Goal: Obtain resource: Download file/media

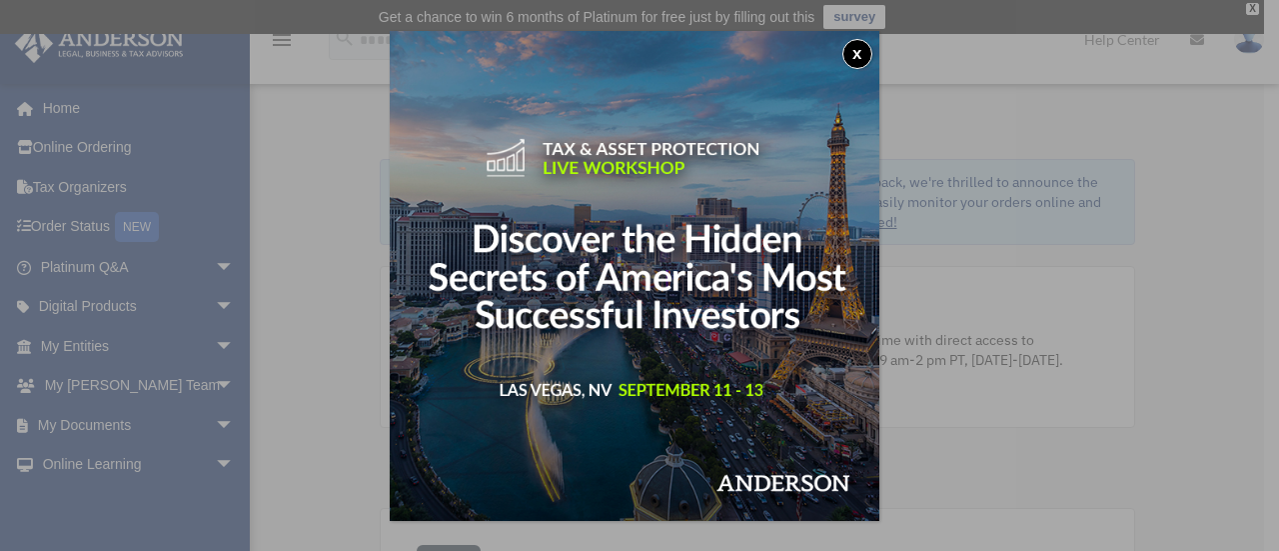
click at [1175, 332] on div "x" at bounding box center [639, 275] width 1279 height 551
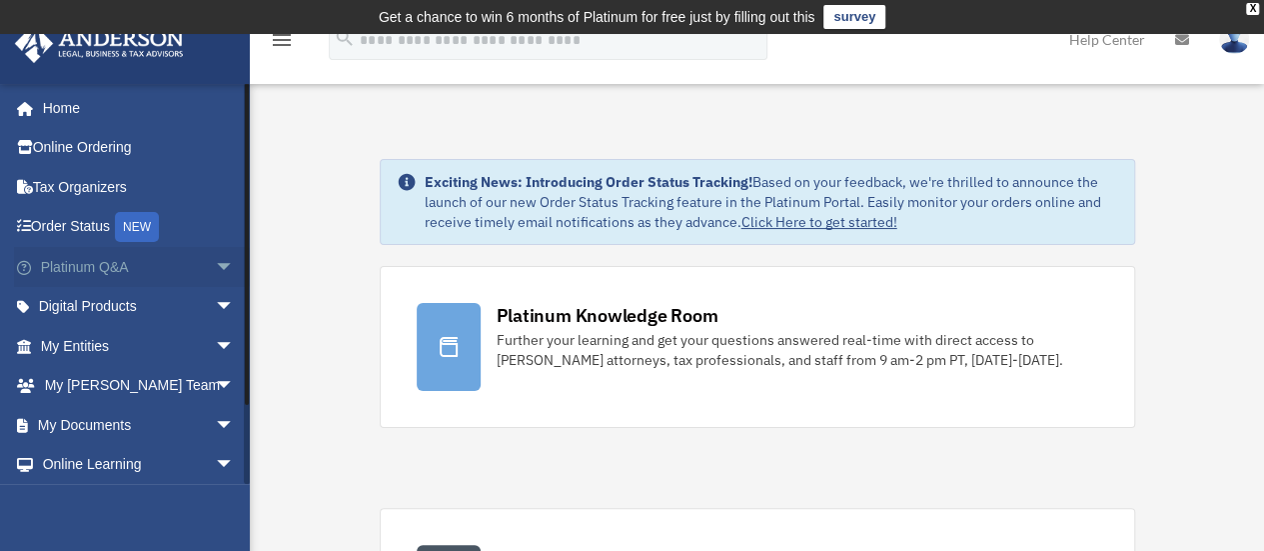
click at [100, 259] on link "Platinum Q&A arrow_drop_down" at bounding box center [139, 267] width 251 height 40
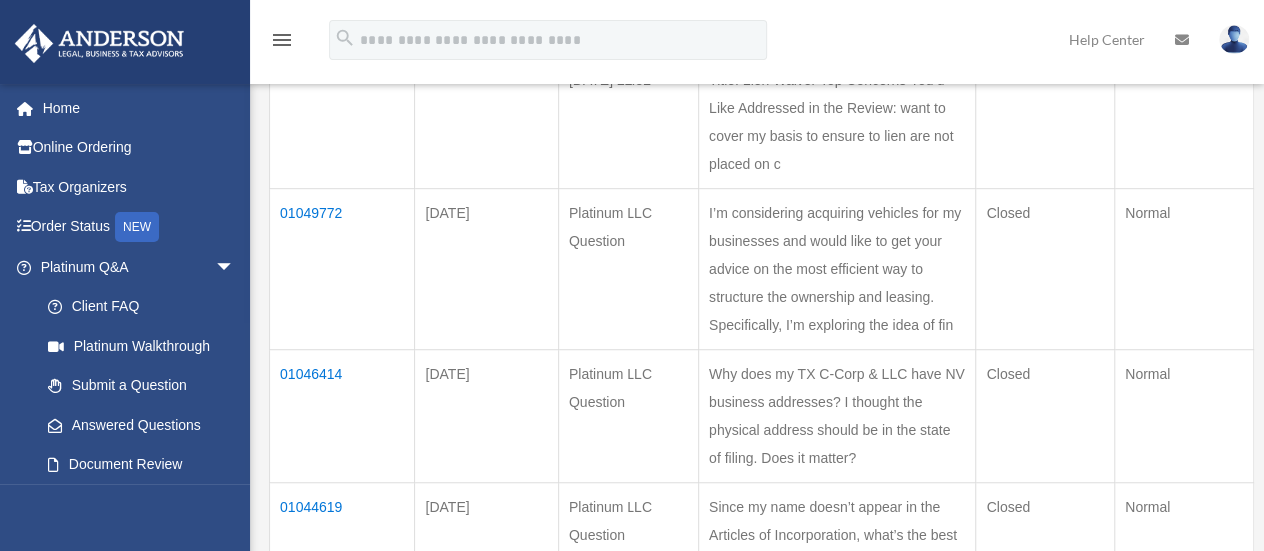
scroll to position [532, 0]
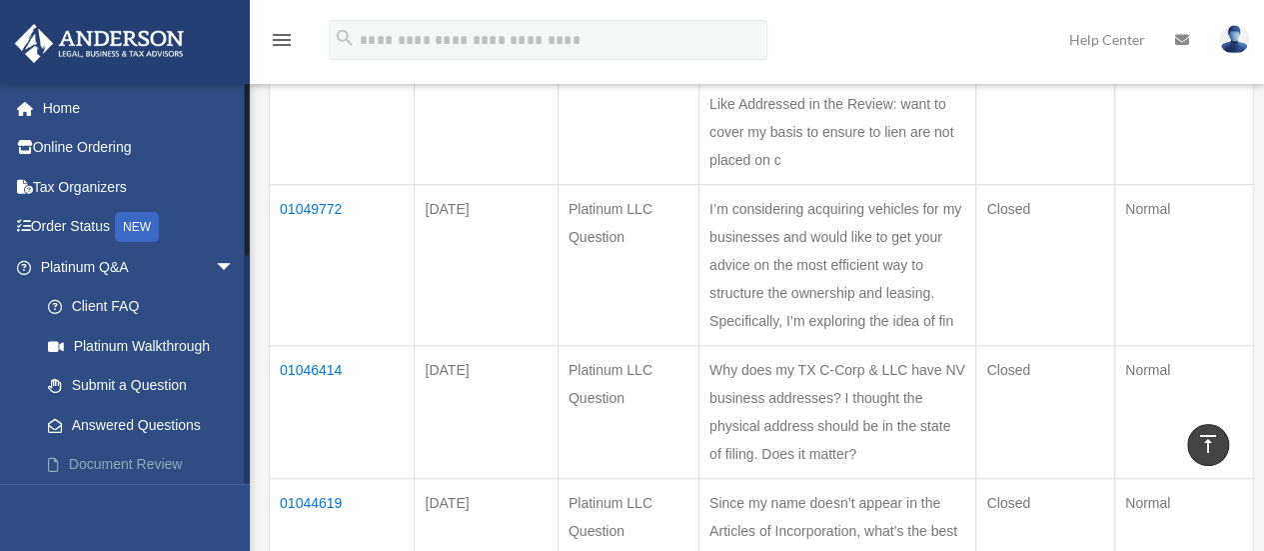
click at [158, 455] on link "Document Review" at bounding box center [146, 465] width 237 height 40
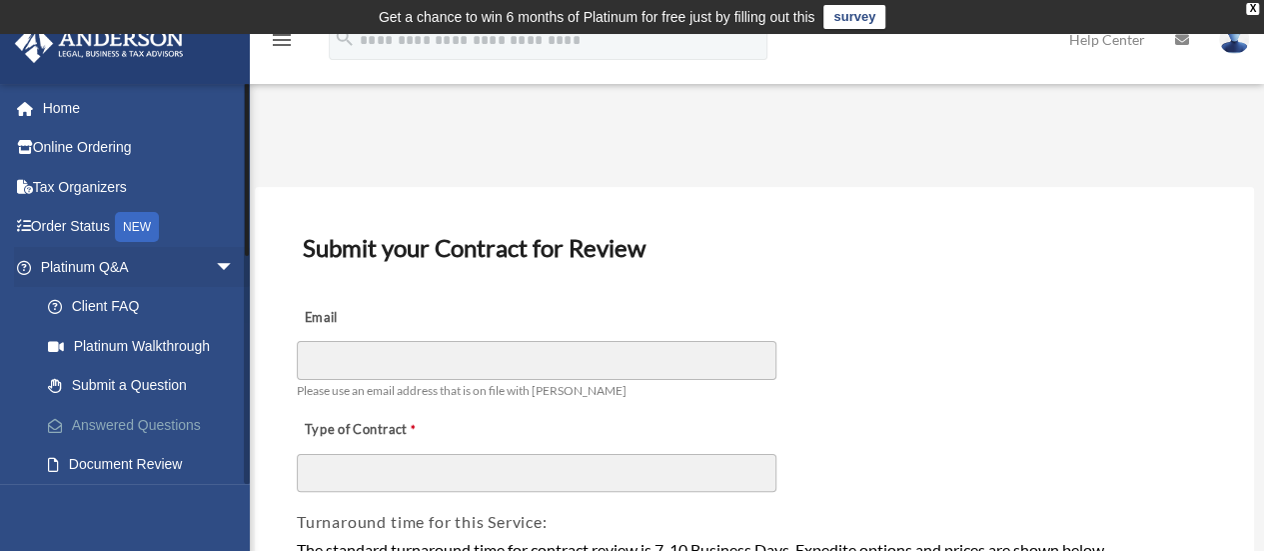
click at [167, 424] on link "Answered Questions" at bounding box center [146, 425] width 237 height 40
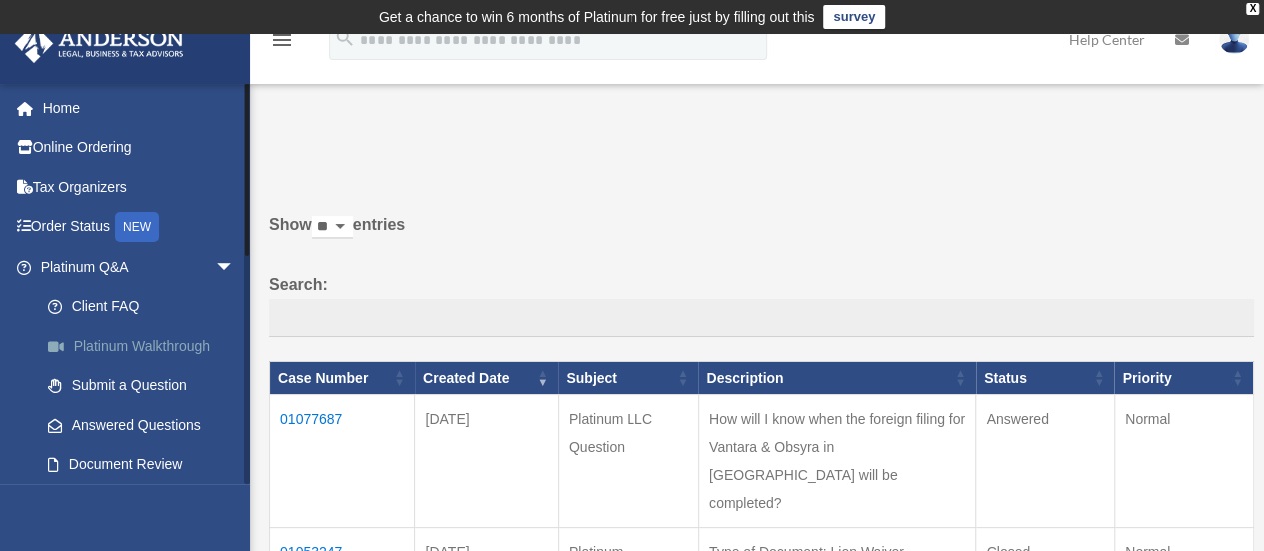
click at [127, 343] on link "Platinum Walkthrough" at bounding box center [146, 346] width 237 height 40
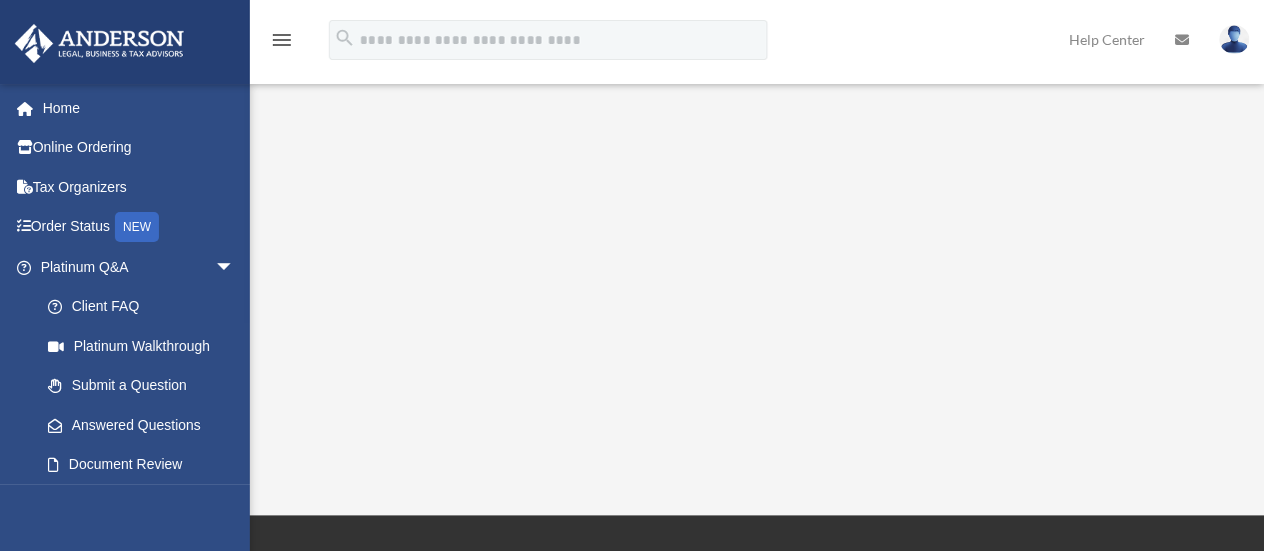
scroll to position [302, 0]
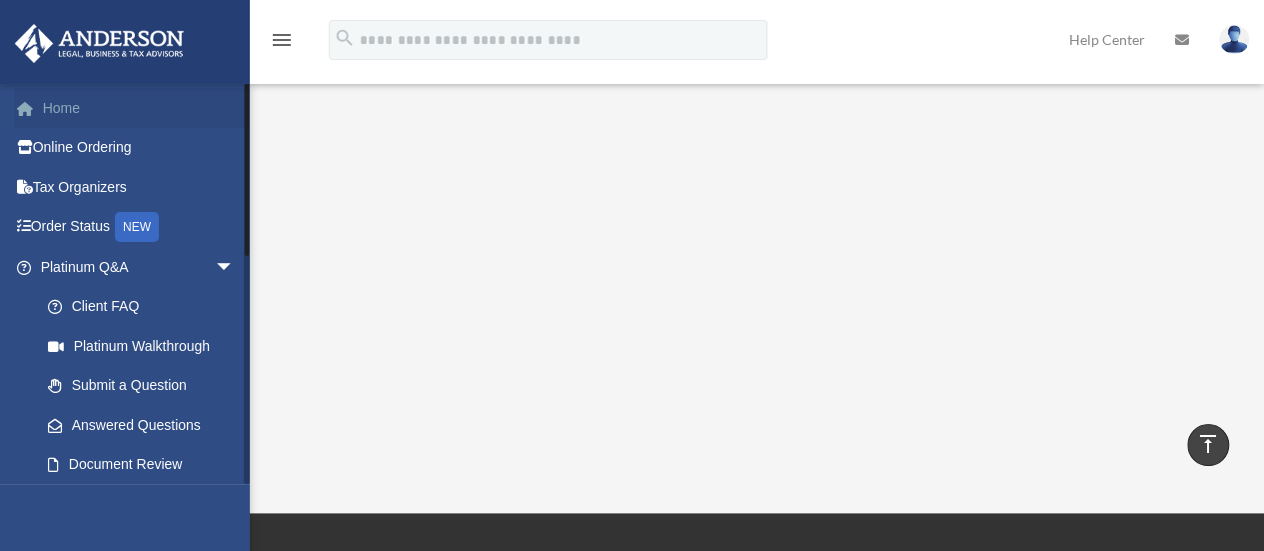
click at [90, 92] on link "Home" at bounding box center [139, 108] width 251 height 40
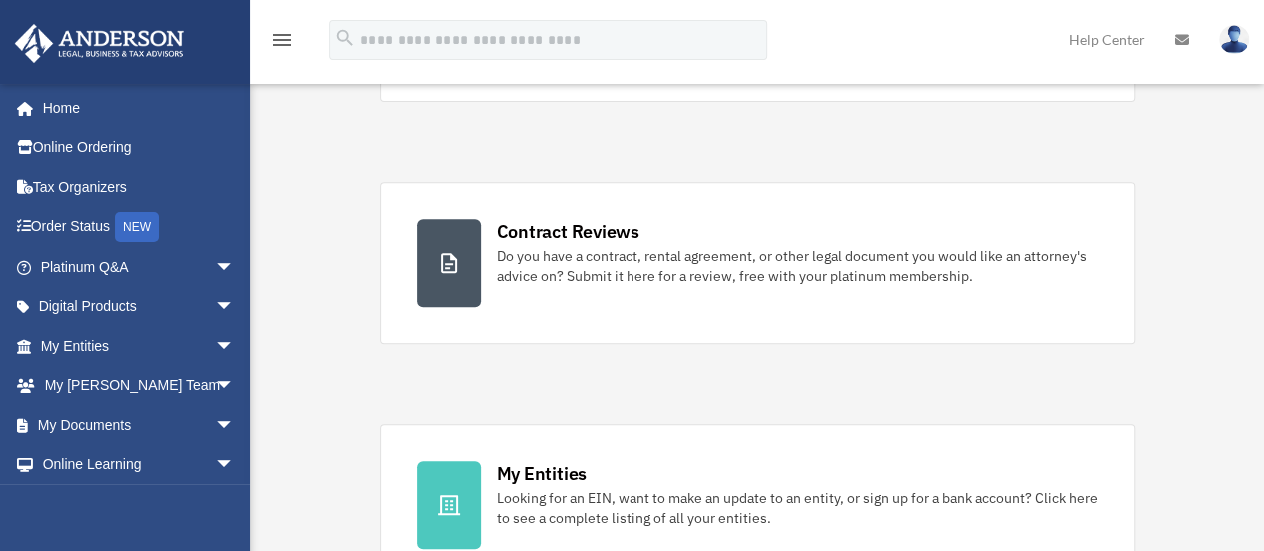
scroll to position [348, 0]
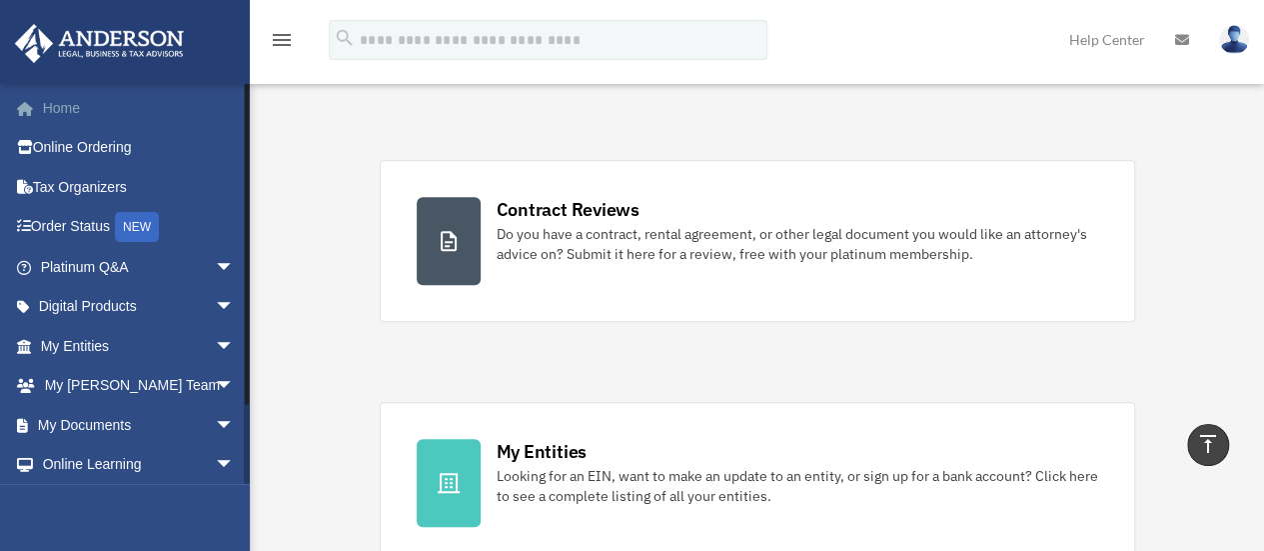
click at [89, 101] on link "Home" at bounding box center [139, 108] width 251 height 40
click at [100, 300] on link "Digital Products arrow_drop_down" at bounding box center [139, 307] width 251 height 40
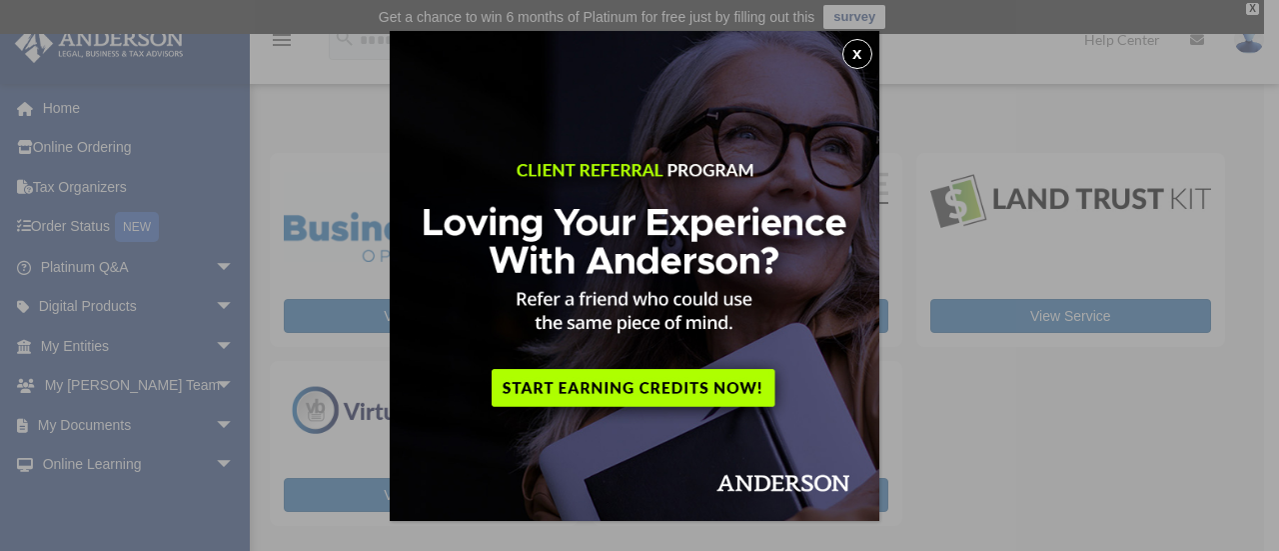
click at [862, 54] on button "x" at bounding box center [858, 54] width 30 height 30
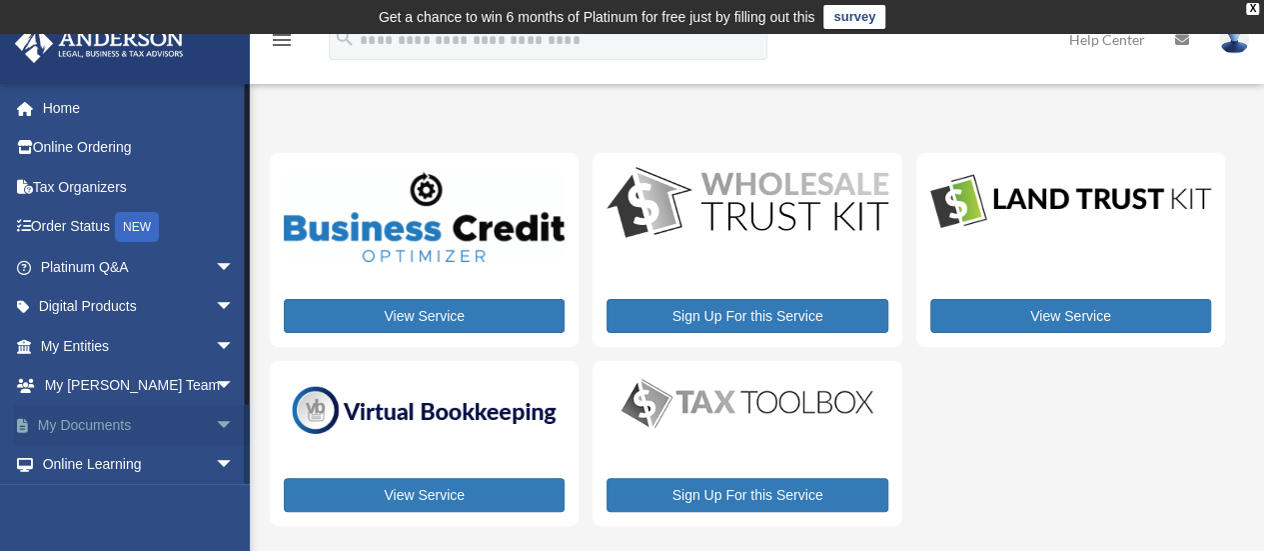
click at [112, 419] on link "My Documents arrow_drop_down" at bounding box center [139, 425] width 251 height 40
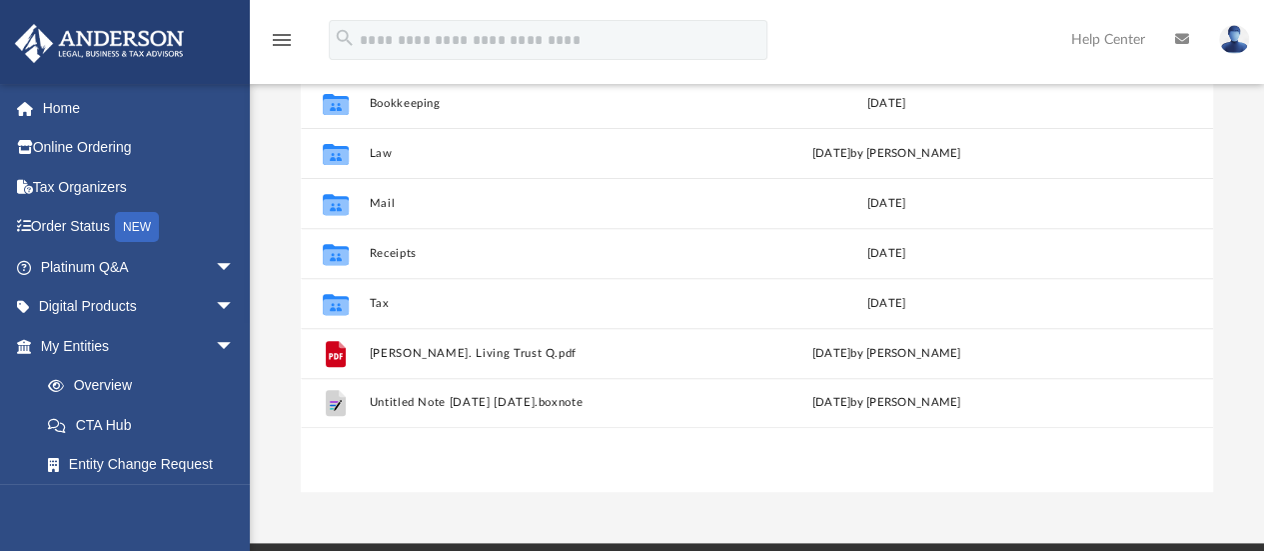
scroll to position [260, 0]
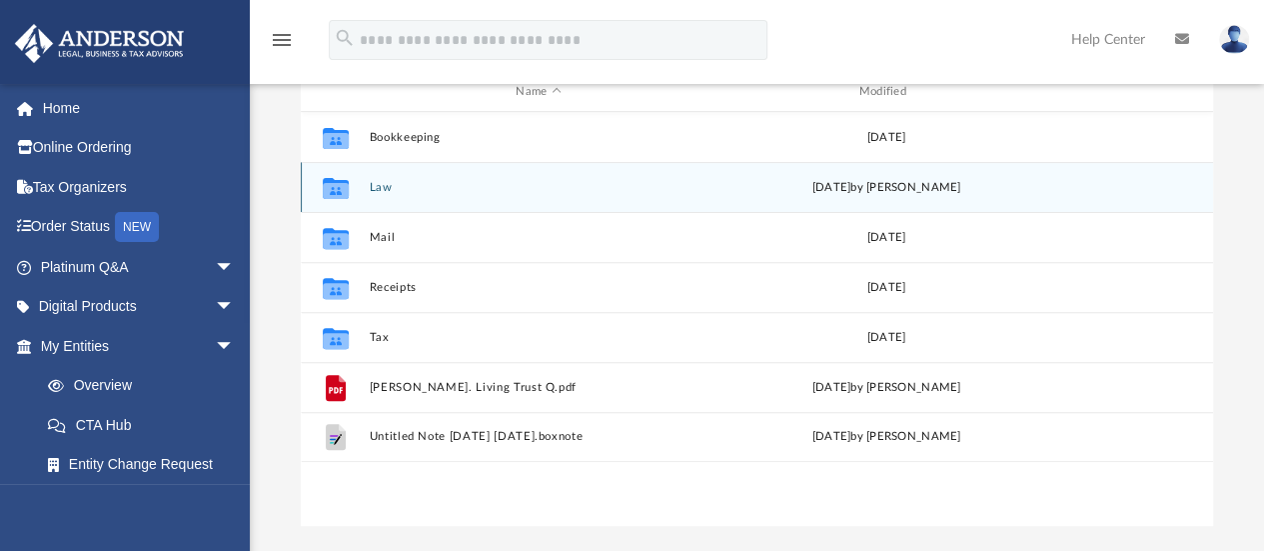
click at [398, 193] on button "Law" at bounding box center [538, 187] width 339 height 13
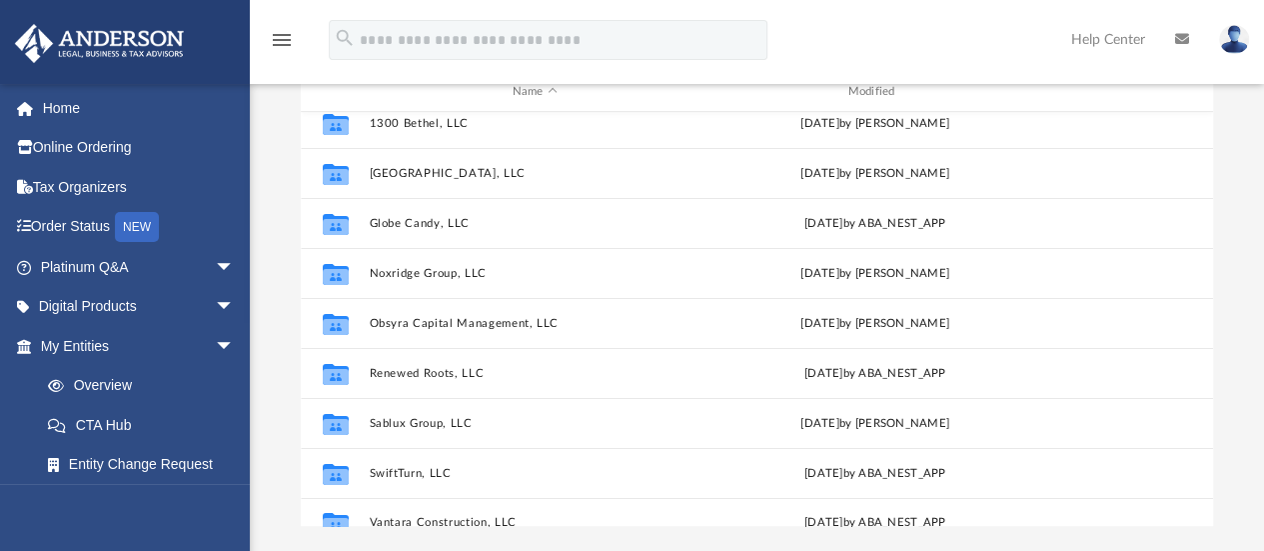
scroll to position [84, 0]
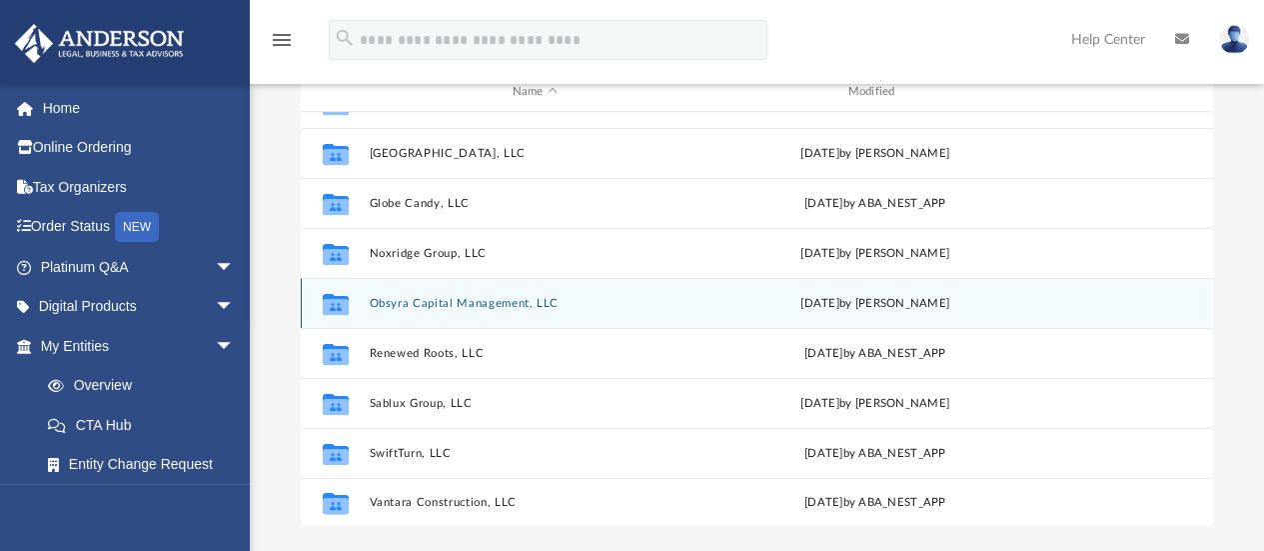
drag, startPoint x: 1199, startPoint y: 435, endPoint x: 1191, endPoint y: 319, distance: 116.2
click at [1191, 319] on body "X Get a chance to win 6 months of Platinum for free just by filling out this su…" at bounding box center [632, 337] width 1264 height 1194
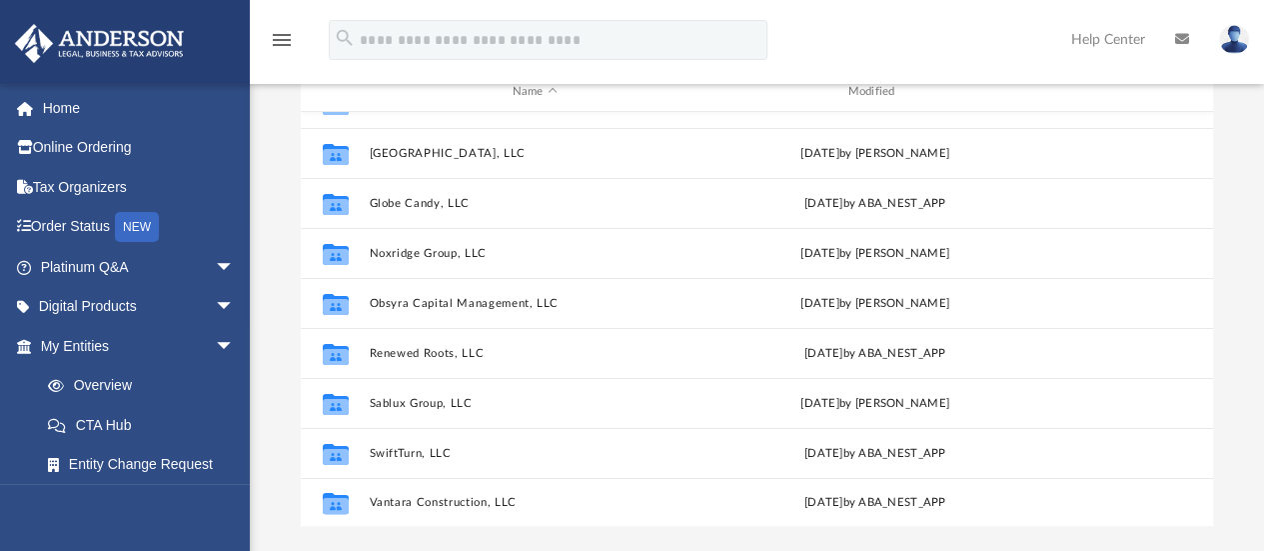
click at [1249, 308] on div "Difficulty viewing your box folder? You can also access your account directly o…" at bounding box center [757, 207] width 1015 height 639
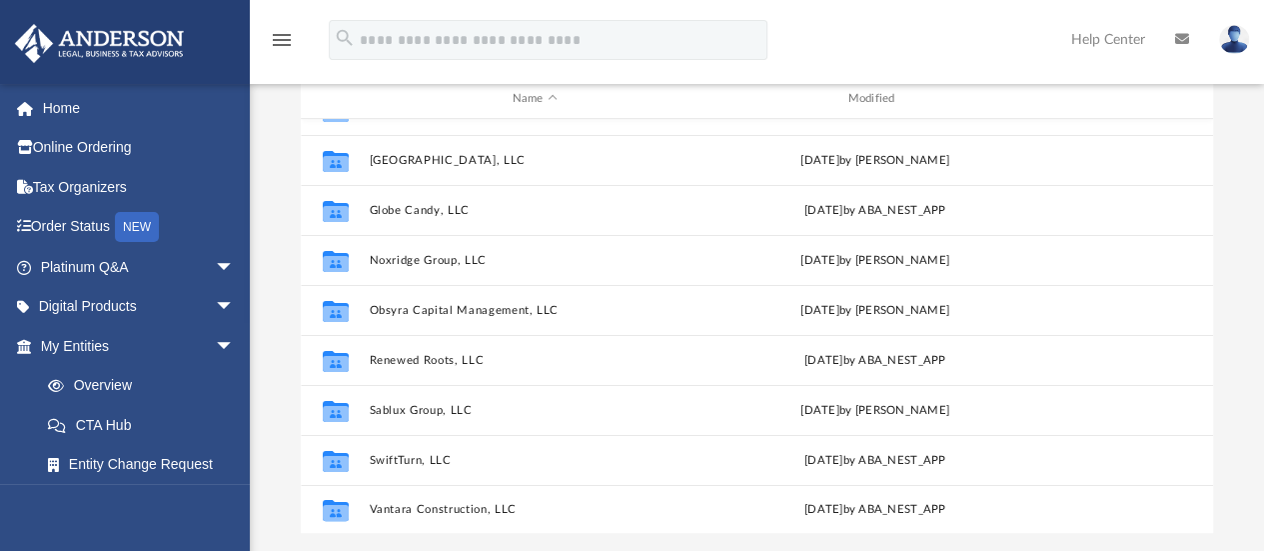
scroll to position [207, 0]
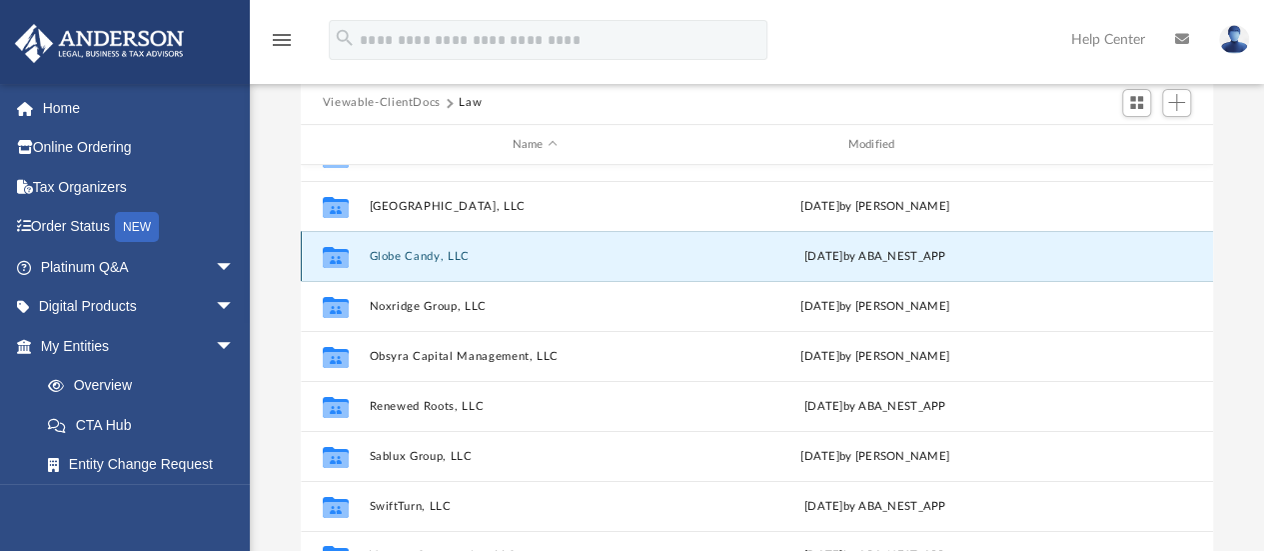
click at [428, 258] on button "Globe Candy, LLC" at bounding box center [535, 256] width 332 height 13
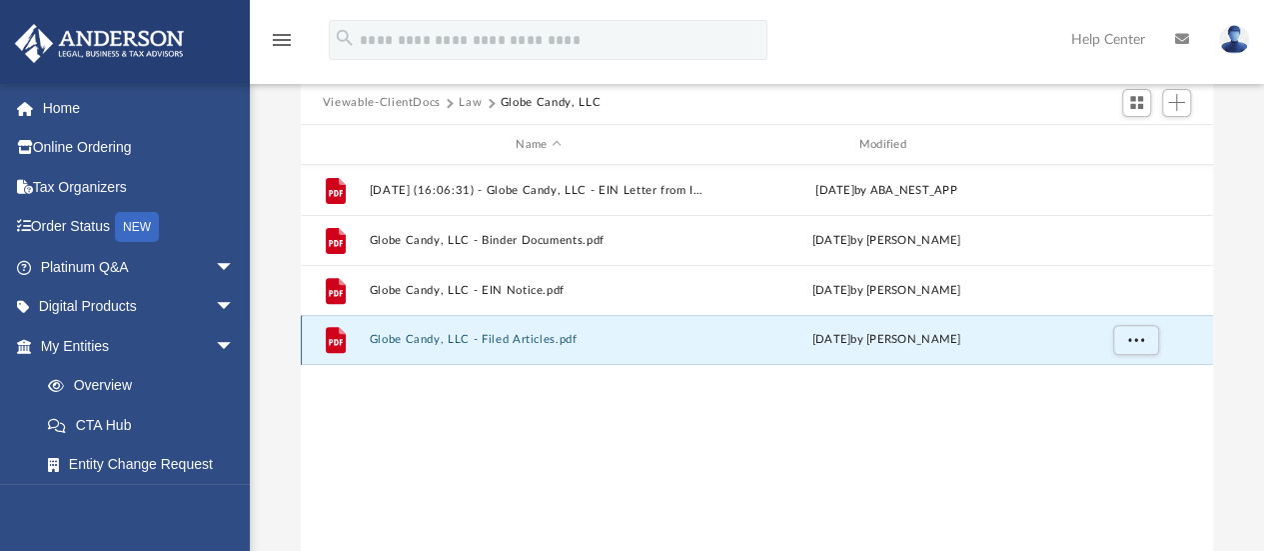
click at [521, 339] on button "Globe Candy, LLC - Filed Articles.pdf" at bounding box center [538, 340] width 339 height 13
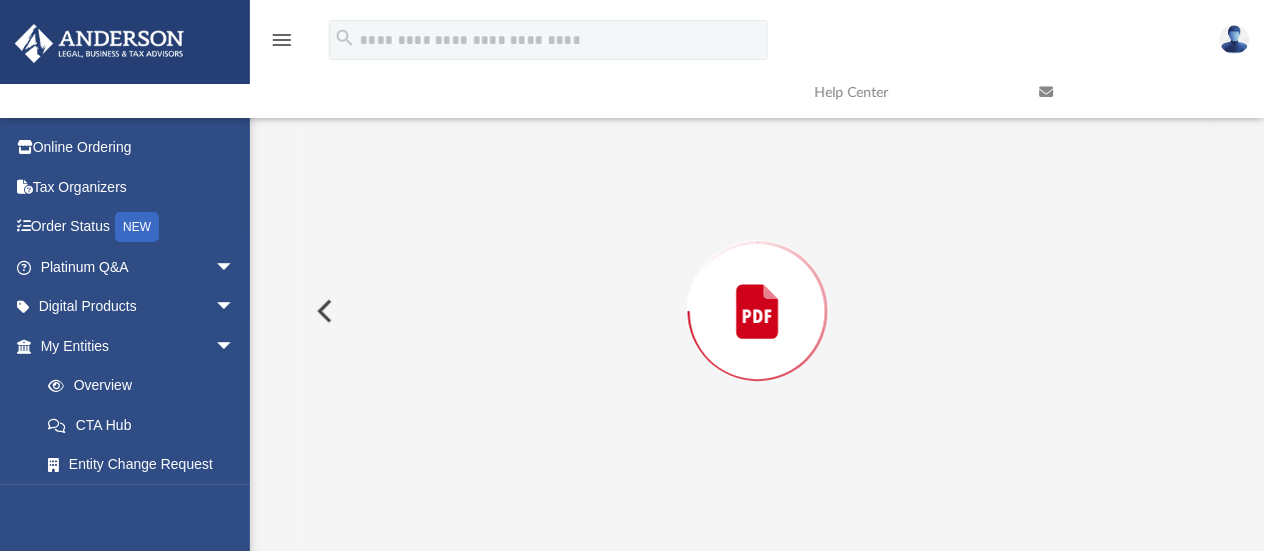
click at [521, 339] on div "Preview" at bounding box center [758, 311] width 914 height 516
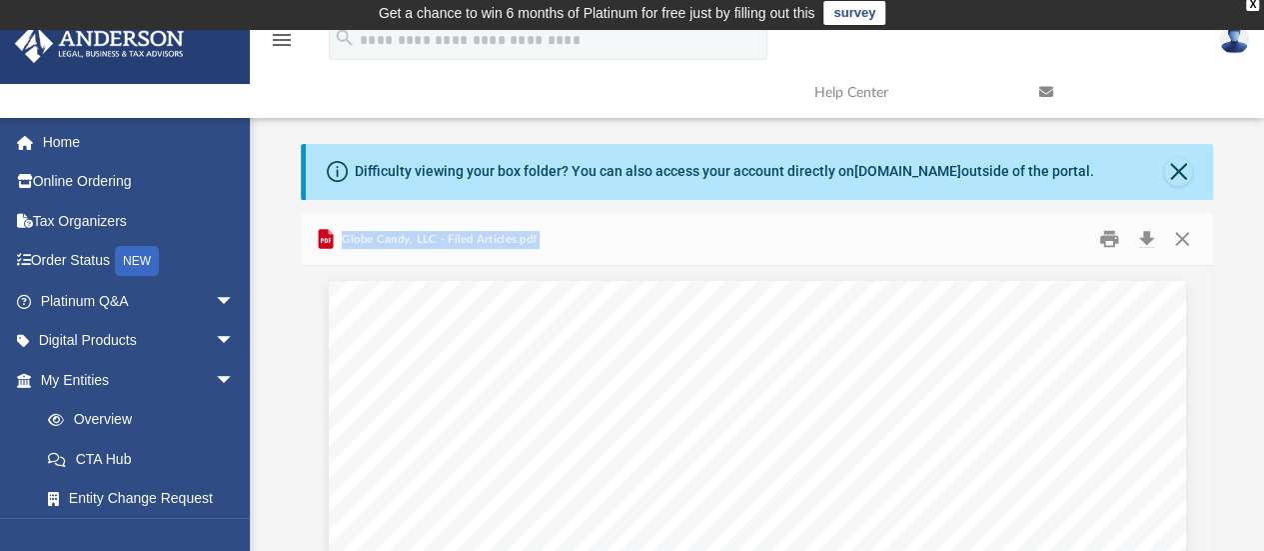
scroll to position [0, 0]
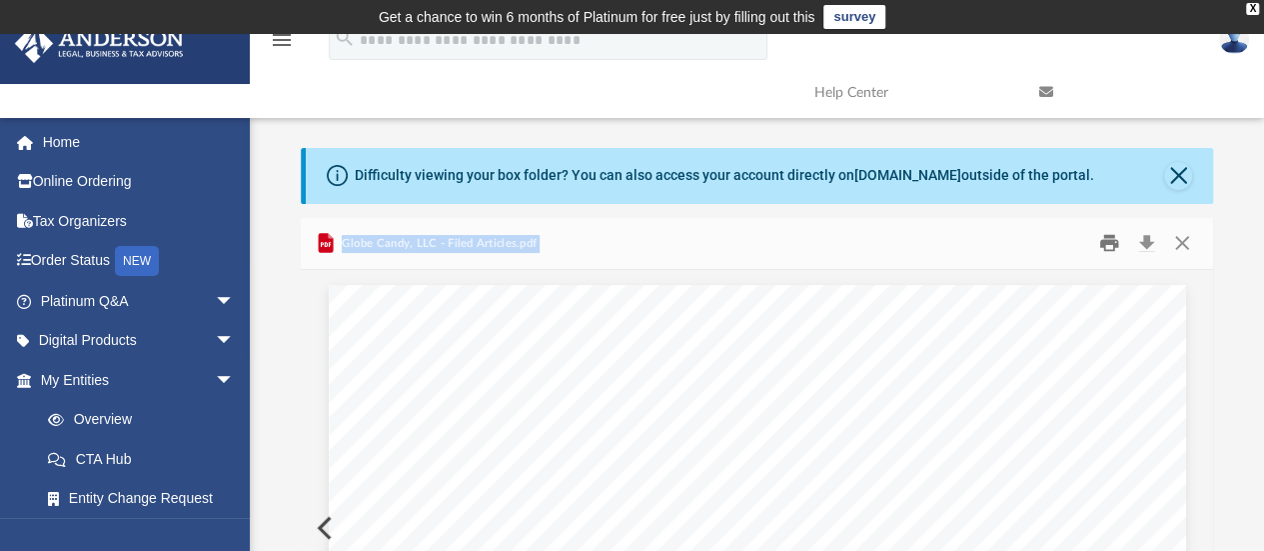
click at [1106, 239] on button "Print" at bounding box center [1109, 243] width 40 height 31
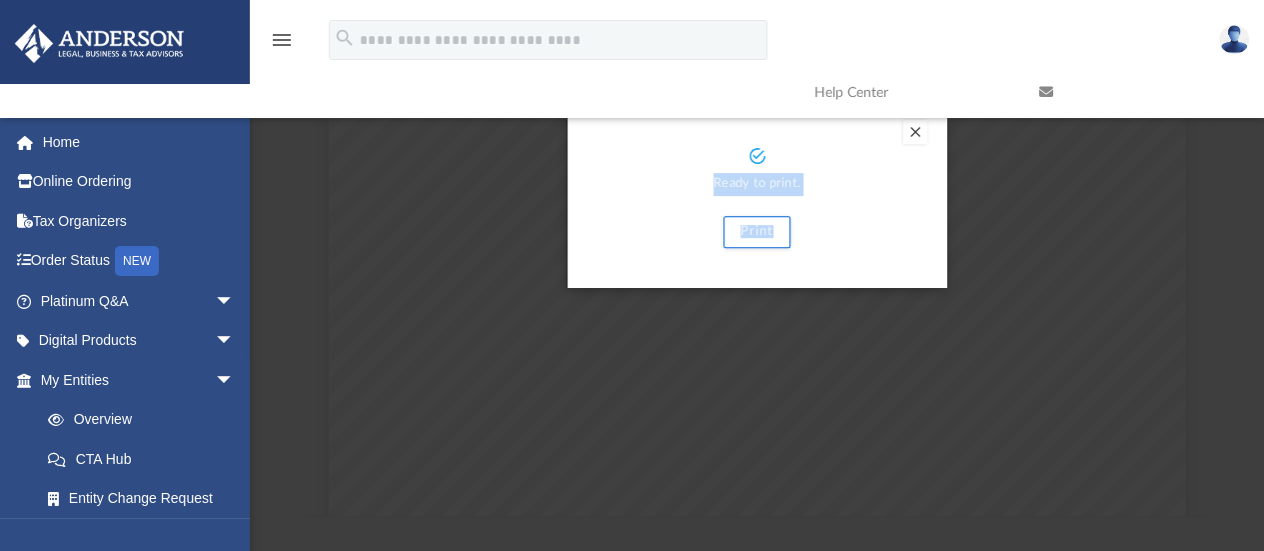
scroll to position [251, 0]
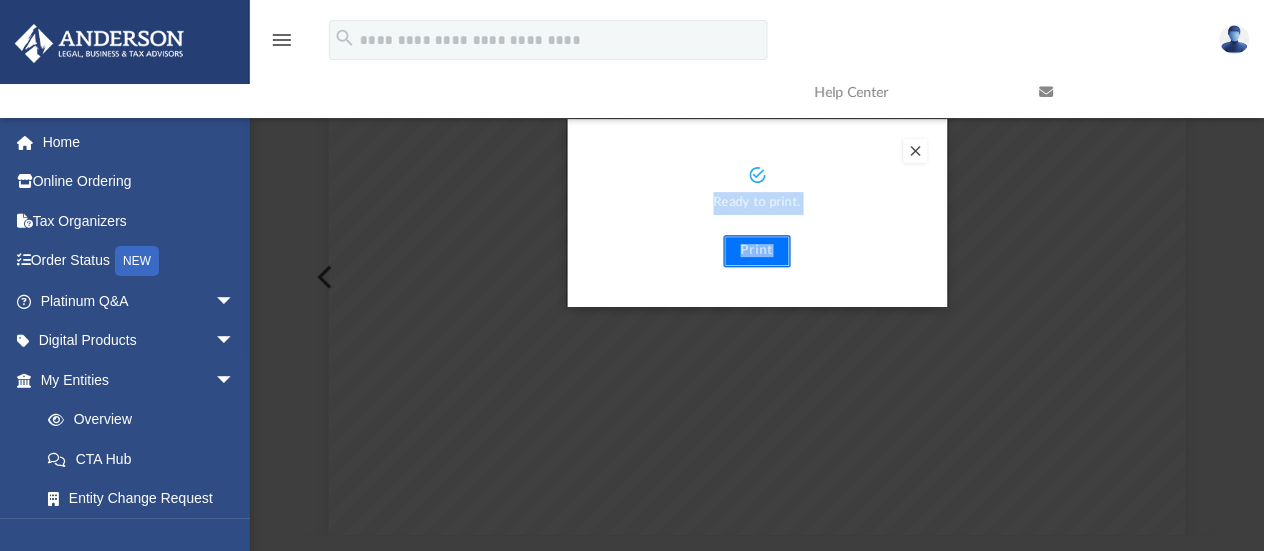
click at [752, 245] on button "Print" at bounding box center [757, 251] width 67 height 32
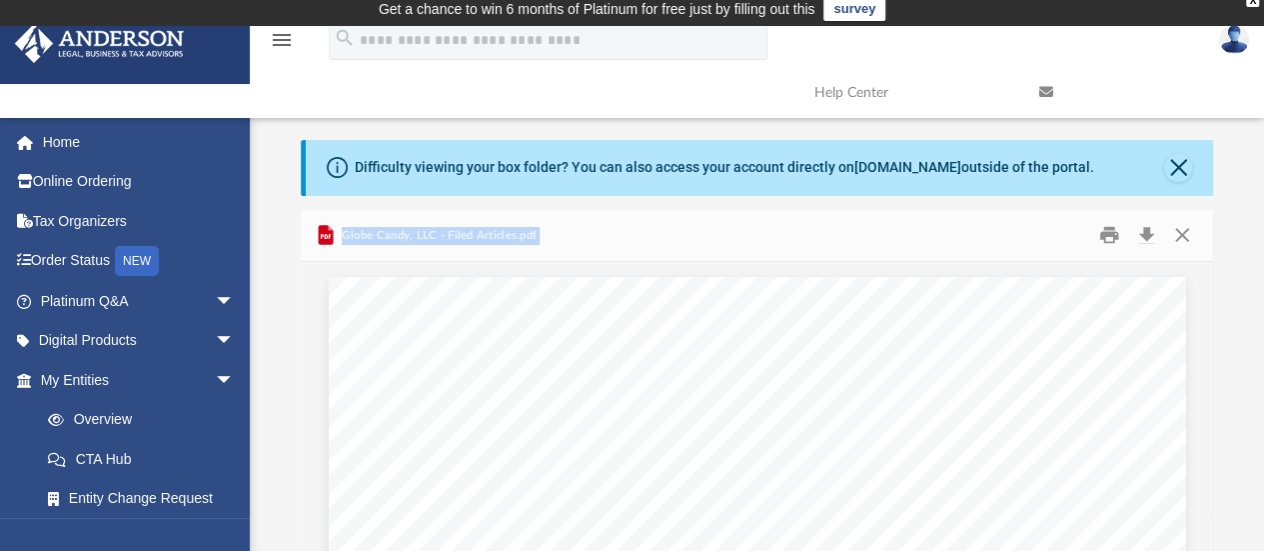
scroll to position [0, 0]
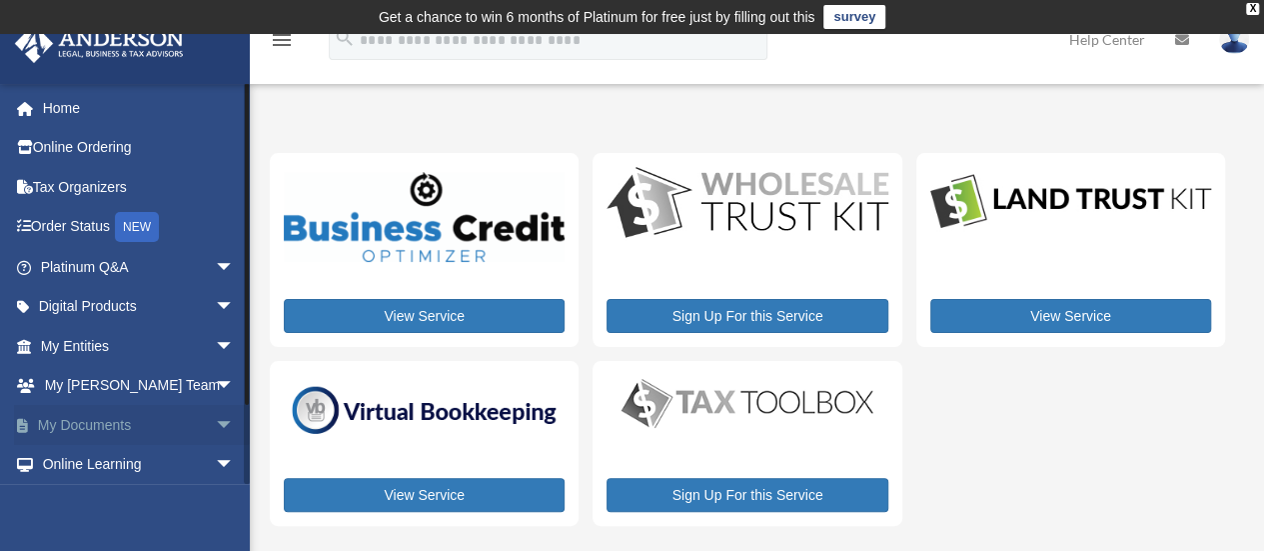
click at [104, 423] on link "My Documents arrow_drop_down" at bounding box center [139, 425] width 251 height 40
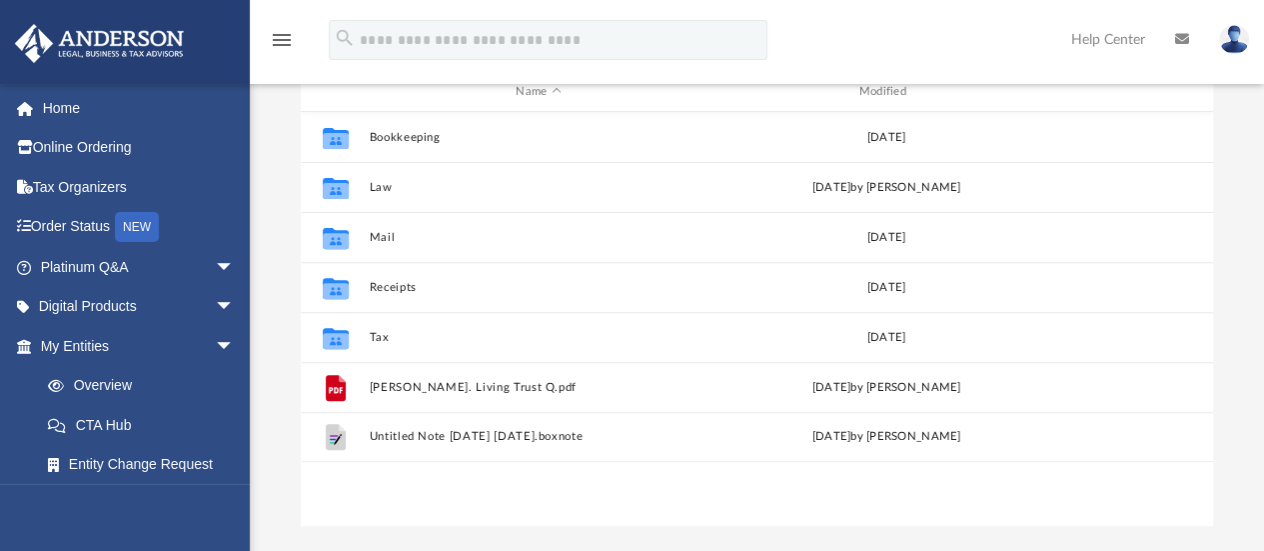
scroll to position [228, 0]
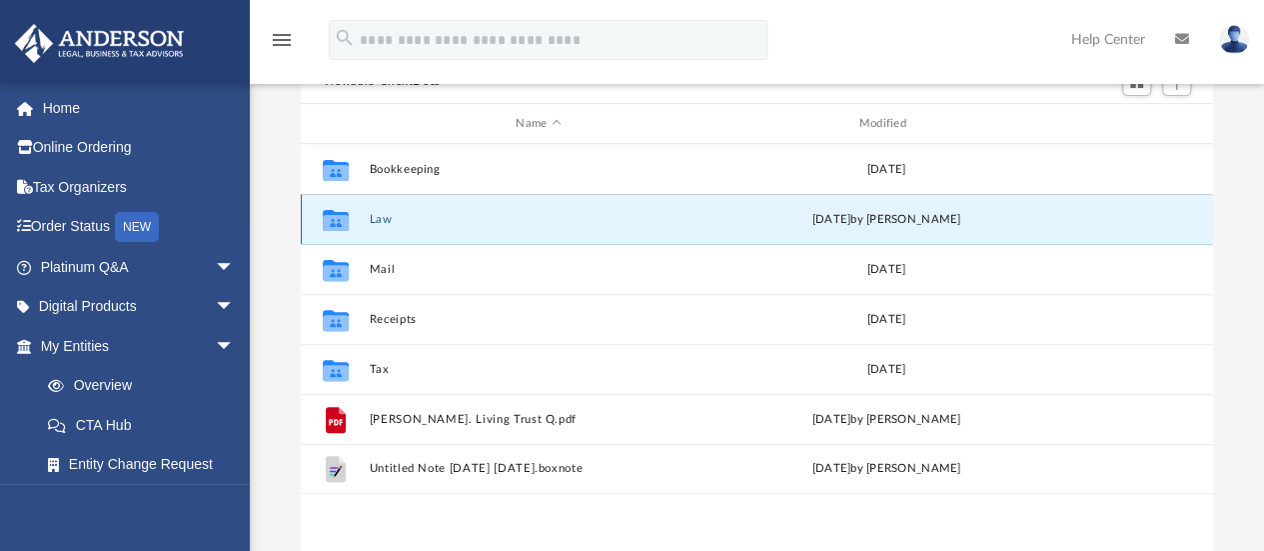
click at [384, 215] on button "Law" at bounding box center [538, 219] width 339 height 13
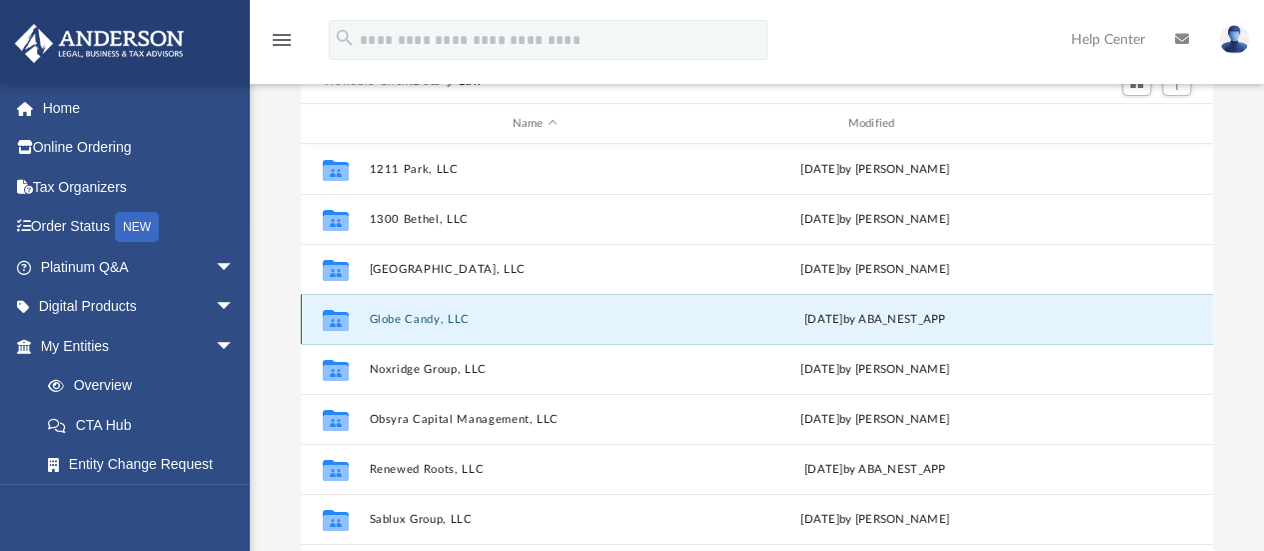
click at [444, 317] on button "Globe Candy, LLC" at bounding box center [535, 319] width 332 height 13
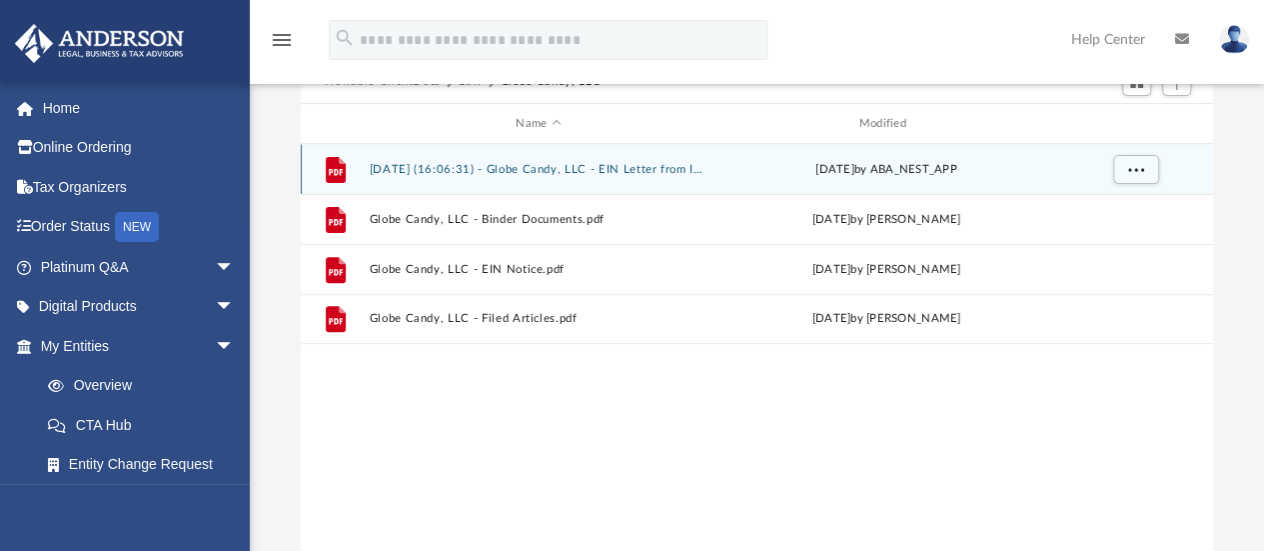
click at [554, 177] on div "File [DATE] (16:06:31) - Globe Candy, LLC - EIN Letter from IRS.pdf [DATE] by A…" at bounding box center [757, 169] width 913 height 50
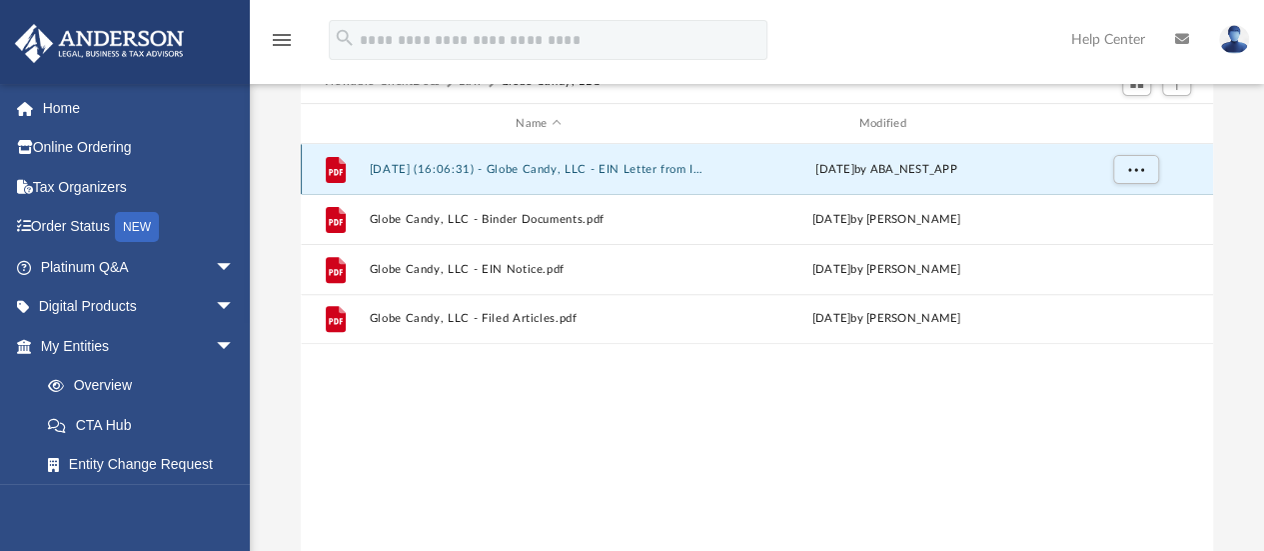
click at [554, 177] on div "File [DATE] (16:06:31) - Globe Candy, LLC - EIN Letter from IRS.pdf [DATE] by A…" at bounding box center [757, 169] width 913 height 50
drag, startPoint x: 625, startPoint y: 176, endPoint x: 443, endPoint y: 161, distance: 182.5
click at [443, 161] on div "File [DATE] (16:06:31) - Globe Candy, LLC - EIN Letter from IRS.pdf [DATE] by A…" at bounding box center [757, 169] width 913 height 50
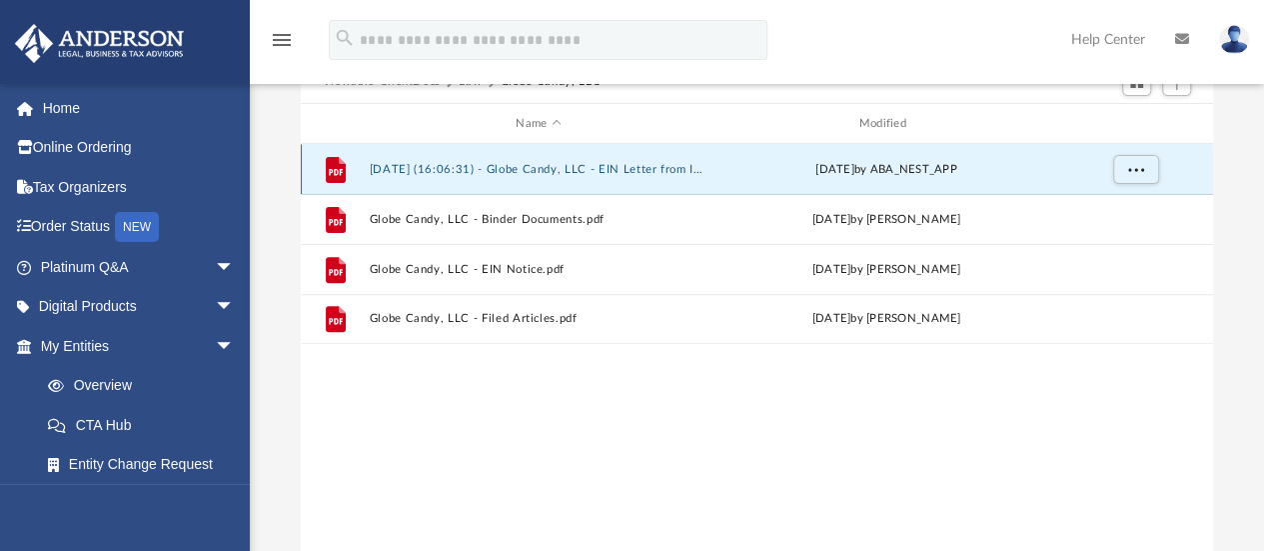
click at [348, 167] on icon "File" at bounding box center [336, 170] width 32 height 32
click at [1131, 169] on span "More options" at bounding box center [1135, 169] width 16 height 11
click at [1115, 248] on li "Download" at bounding box center [1117, 241] width 58 height 21
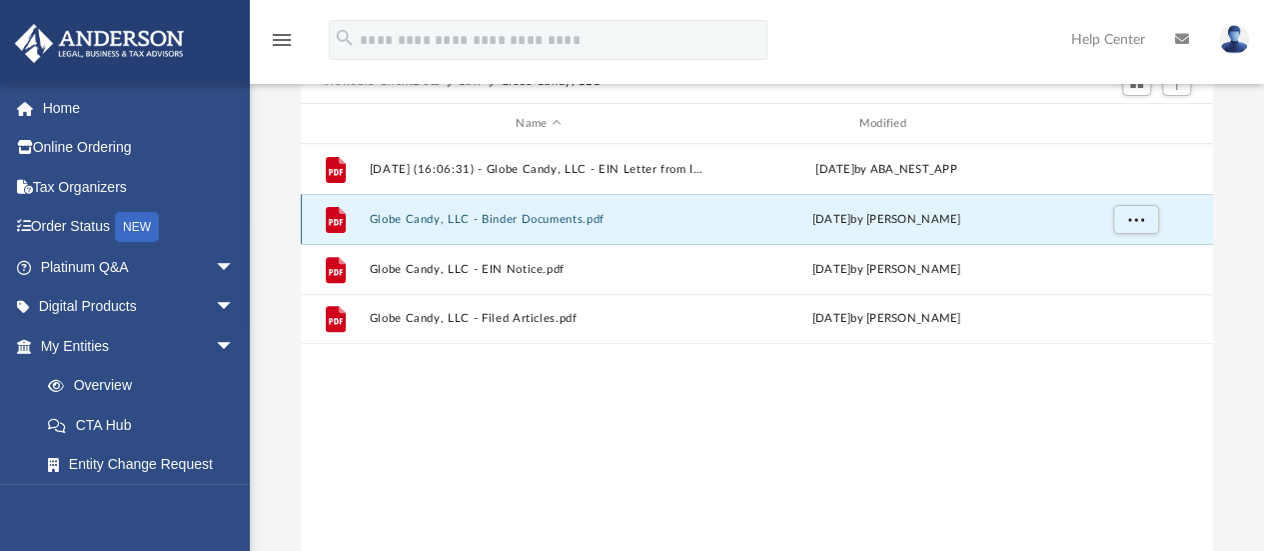
click at [526, 220] on button "Globe Candy, LLC - Binder Documents.pdf" at bounding box center [538, 219] width 339 height 13
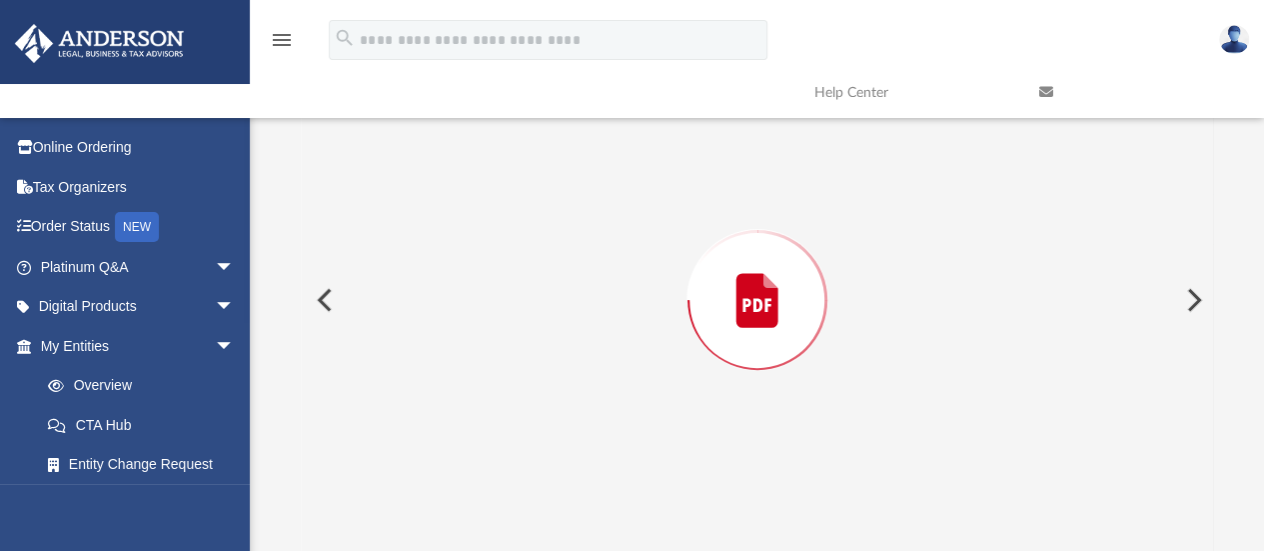
click at [526, 220] on div "Preview" at bounding box center [758, 300] width 914 height 516
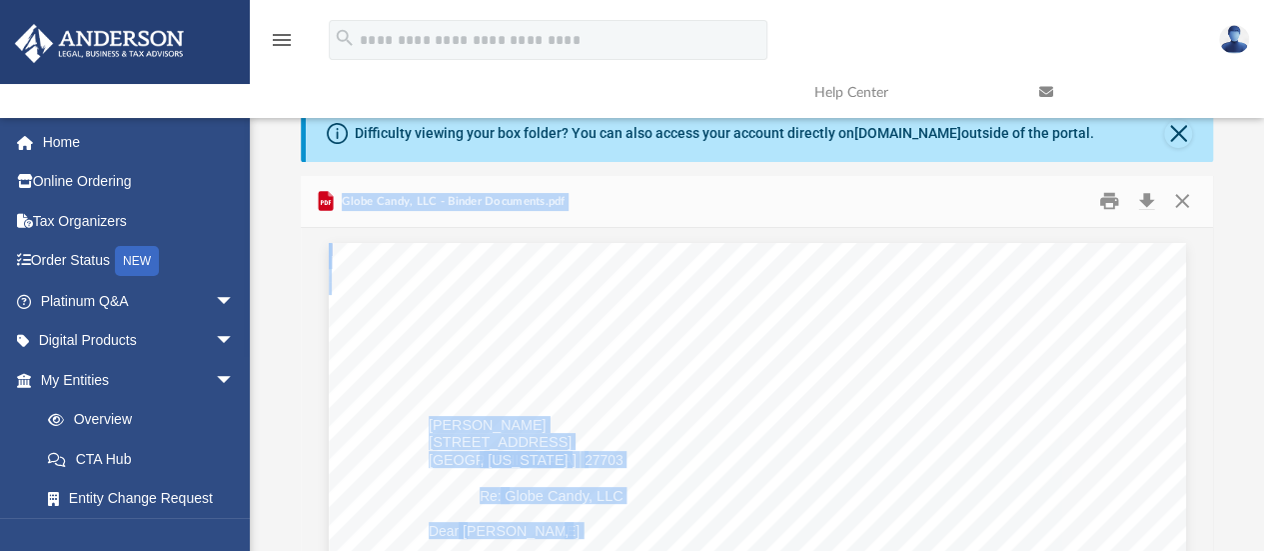
scroll to position [0, 0]
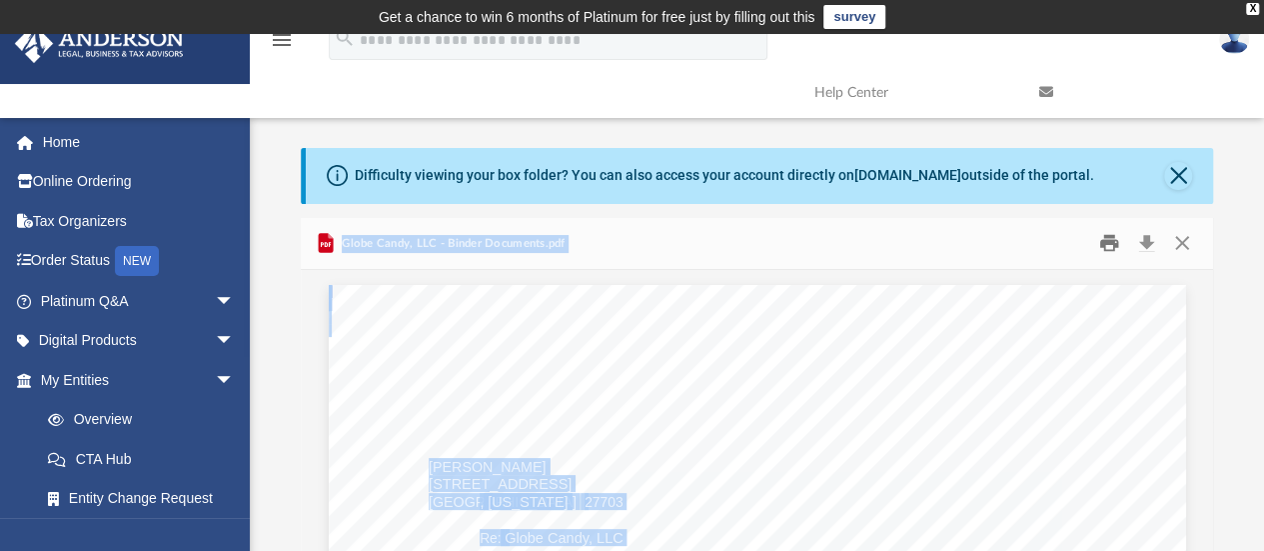
click at [1107, 247] on button "Print" at bounding box center [1109, 243] width 40 height 31
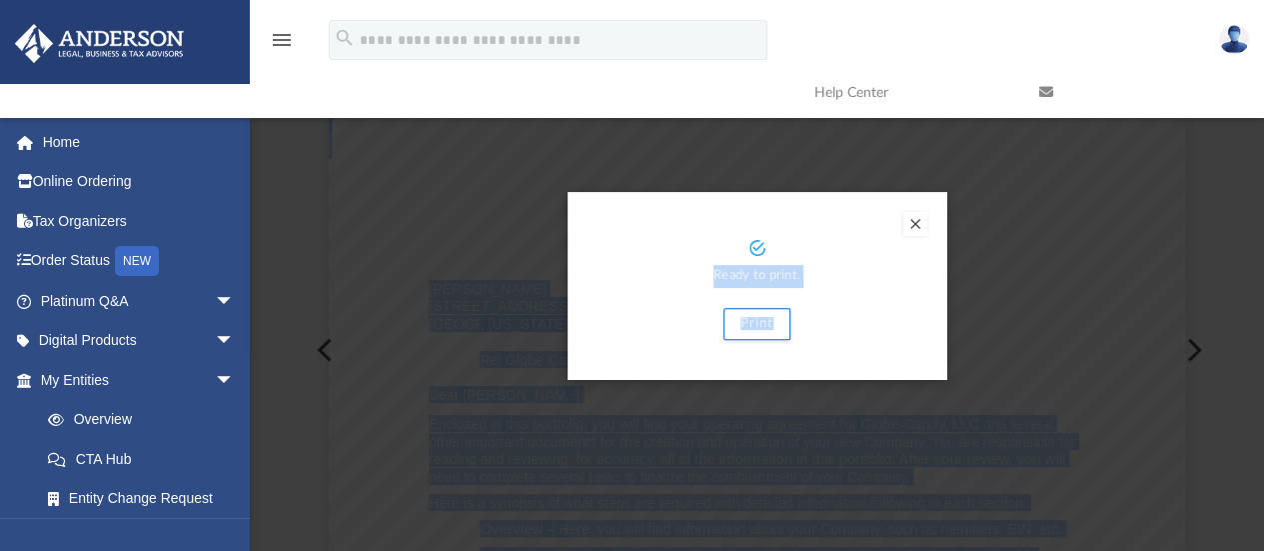
scroll to position [182, 0]
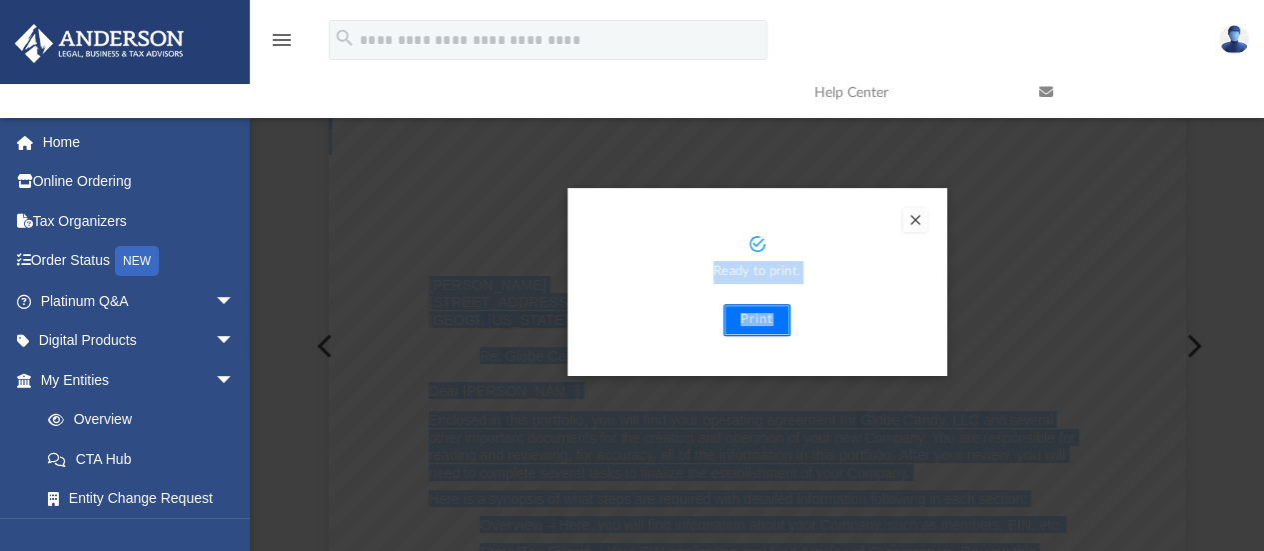
click at [756, 330] on button "Print" at bounding box center [757, 320] width 67 height 32
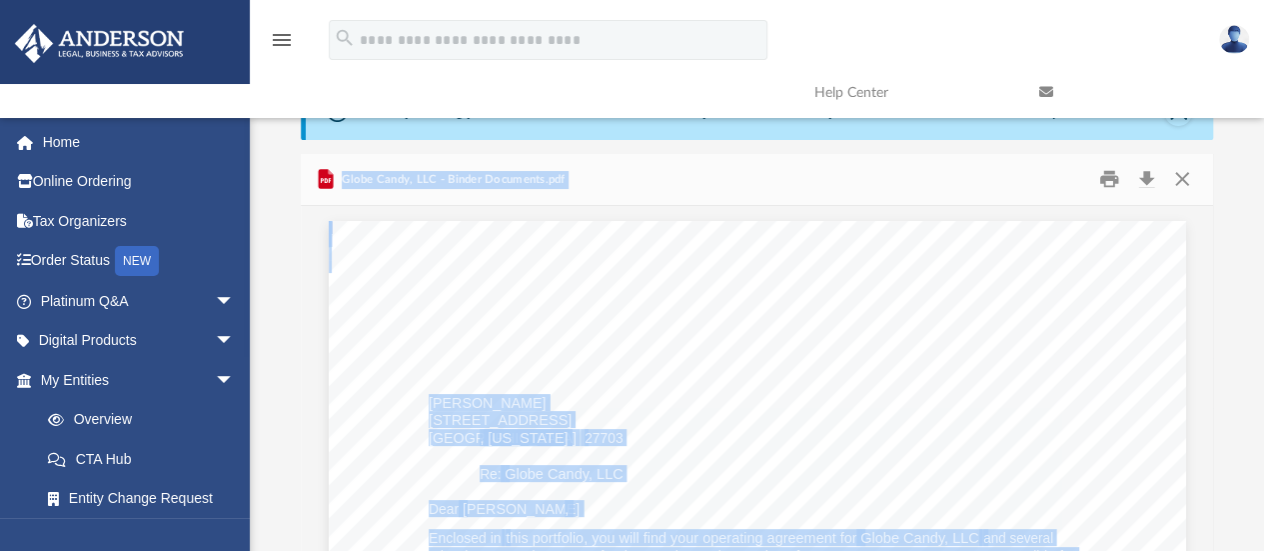
scroll to position [0, 0]
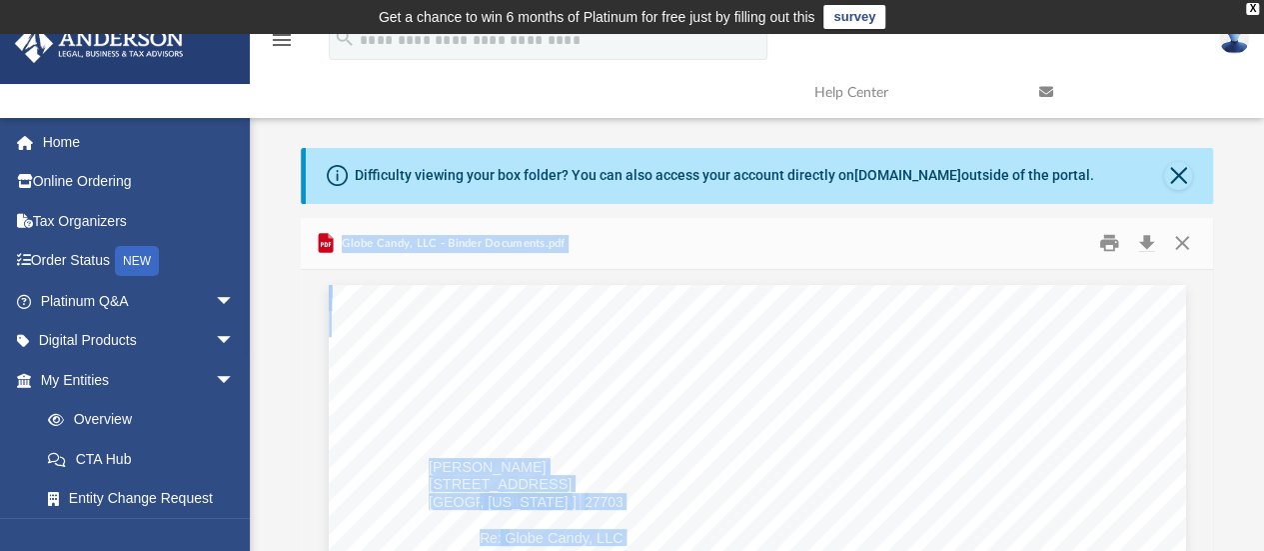
click at [285, 38] on icon "menu" at bounding box center [282, 40] width 24 height 24
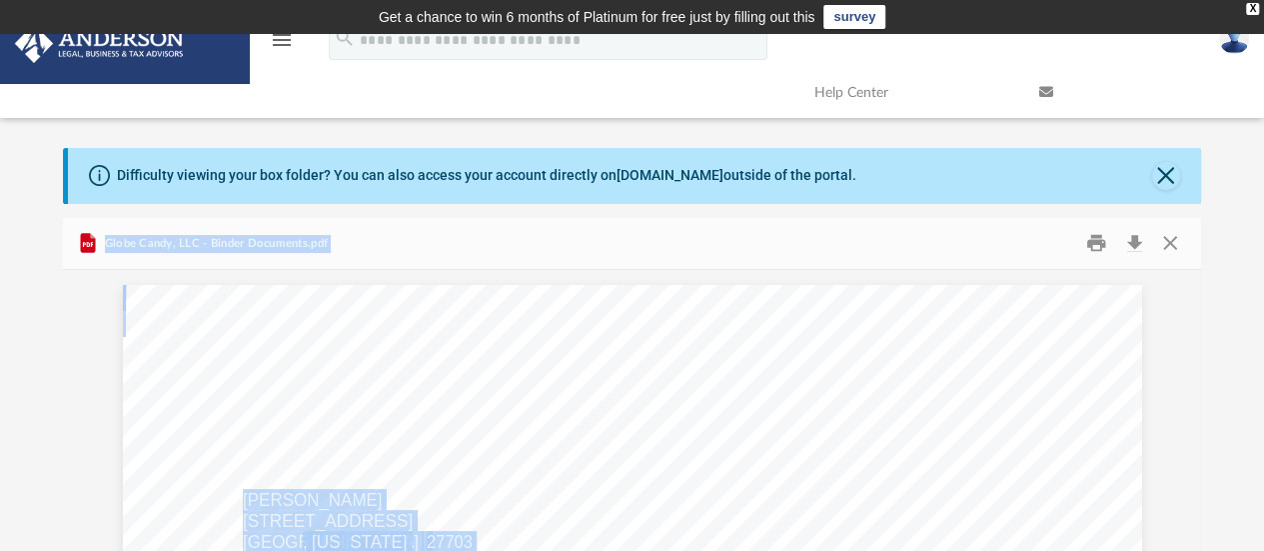
scroll to position [0, 22]
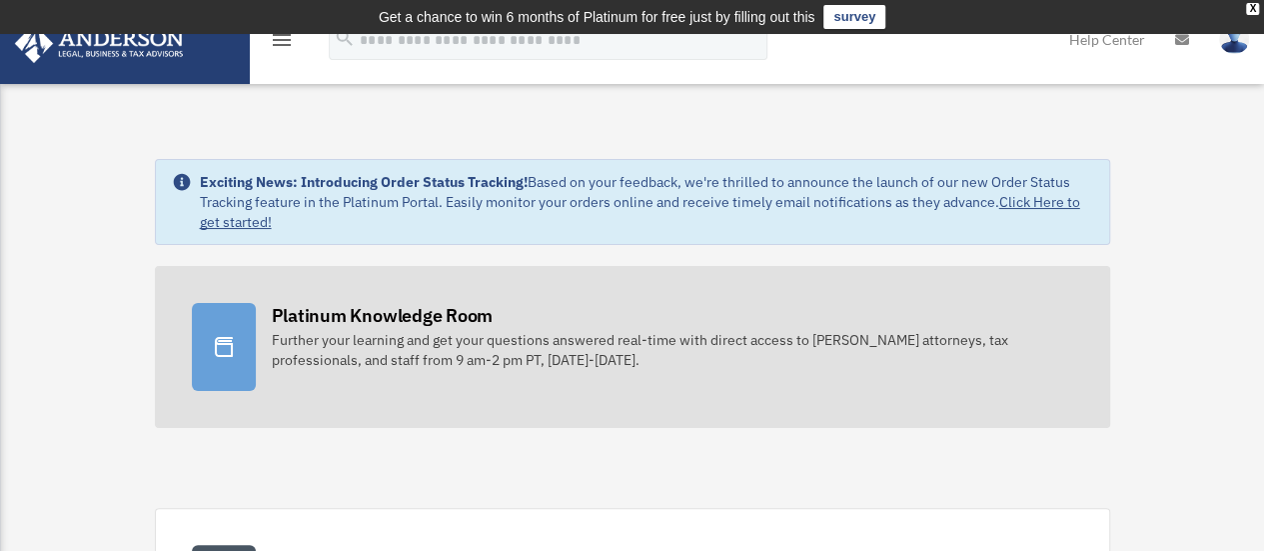
click at [683, 331] on div "Further your learning and get your questions answered real-time with direct acc…" at bounding box center [673, 350] width 802 height 40
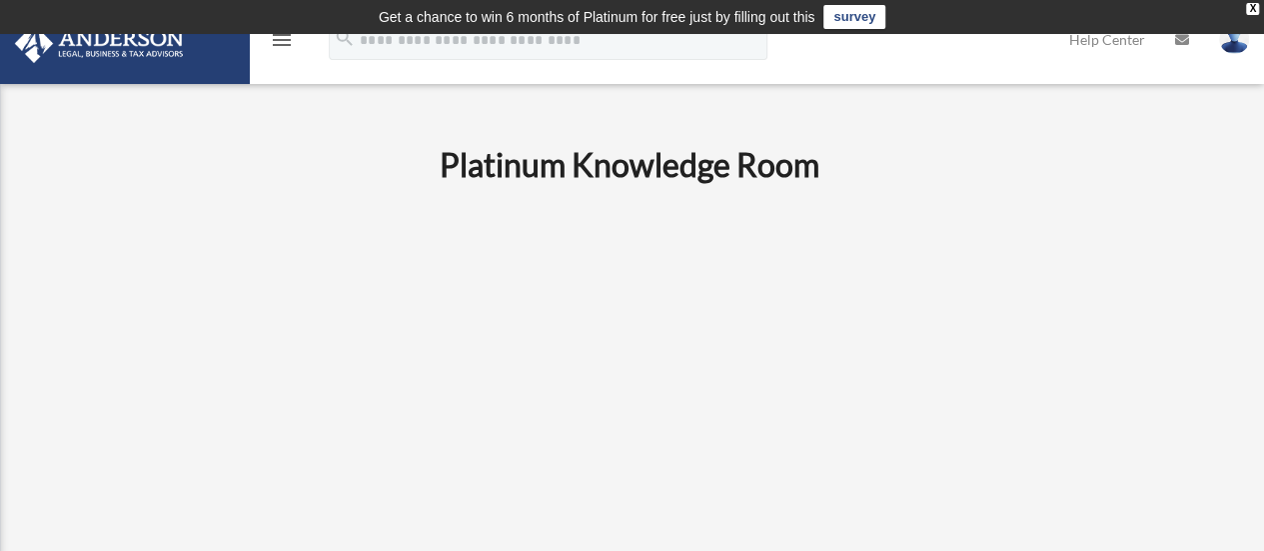
click at [77, 57] on img at bounding box center [99, 43] width 181 height 39
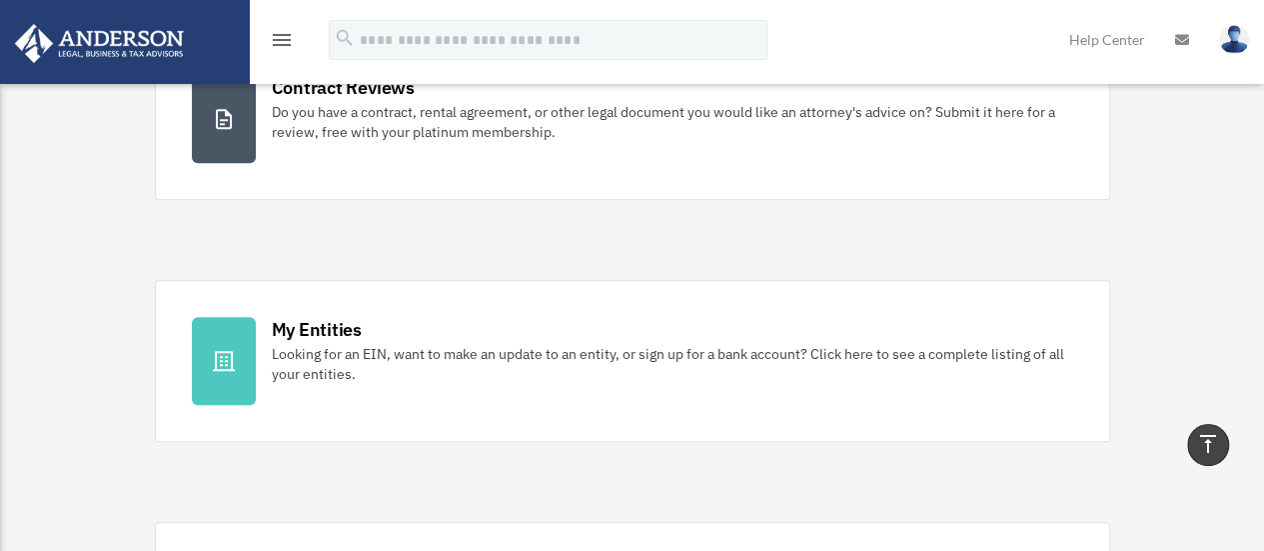
scroll to position [463, 0]
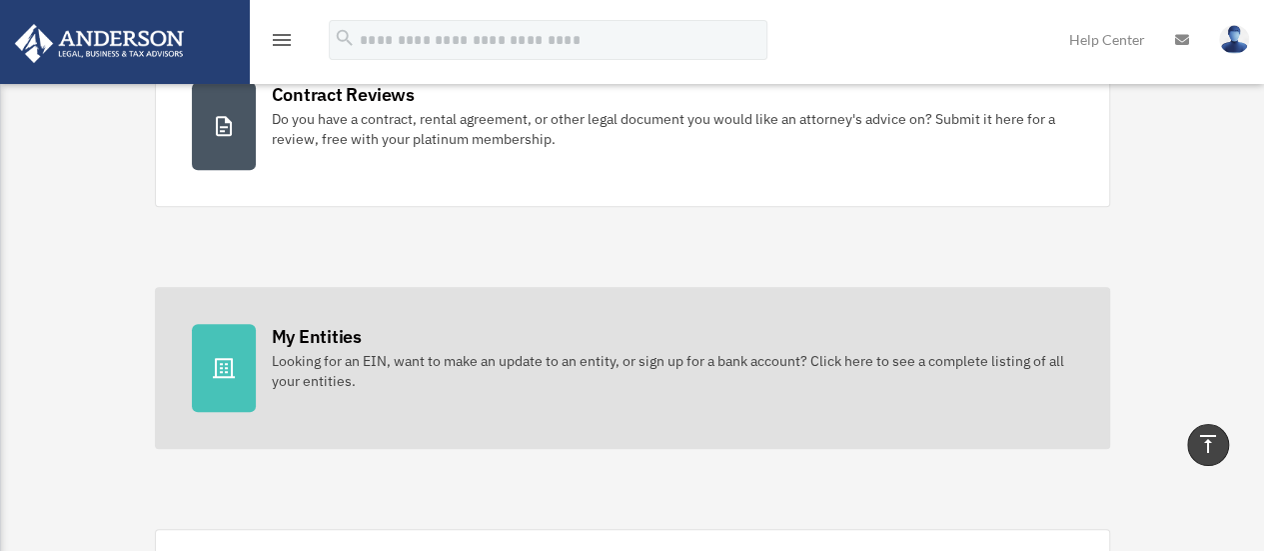
click at [321, 373] on div "Looking for an EIN, want to make an update to an entity, or sign up for a bank …" at bounding box center [673, 371] width 802 height 40
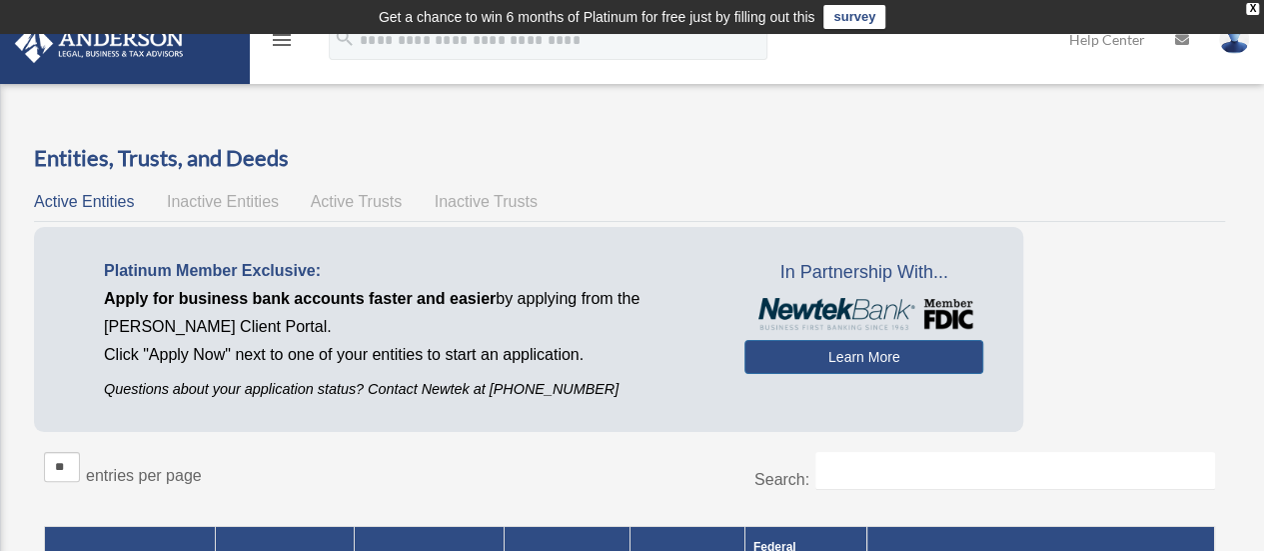
click at [358, 197] on span "Active Trusts" at bounding box center [357, 201] width 92 height 17
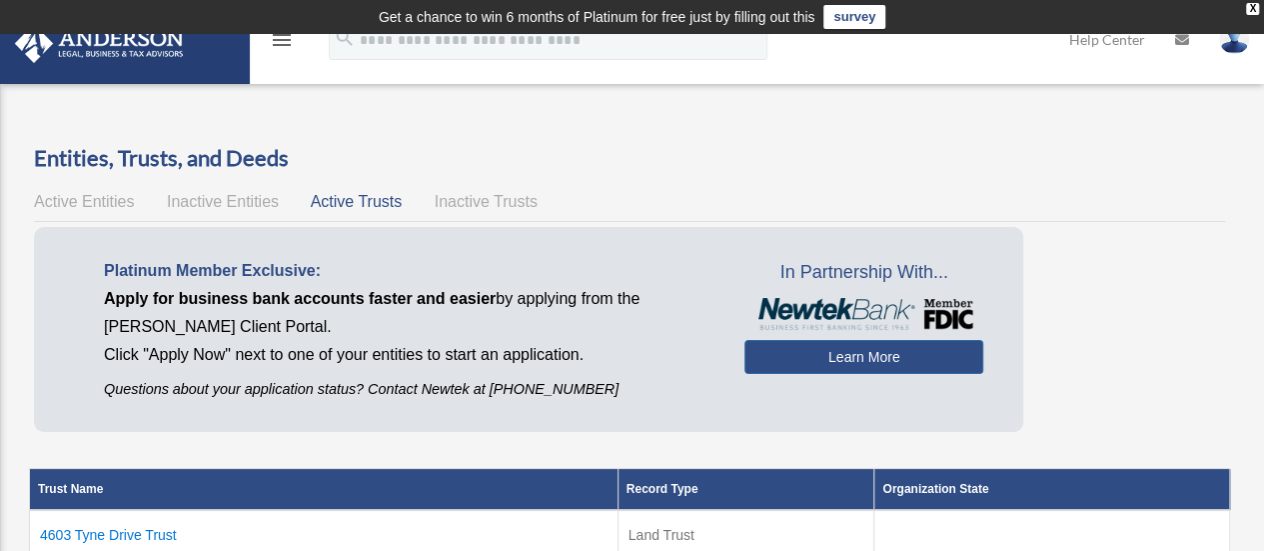
click at [90, 202] on span "Active Entities" at bounding box center [84, 201] width 100 height 17
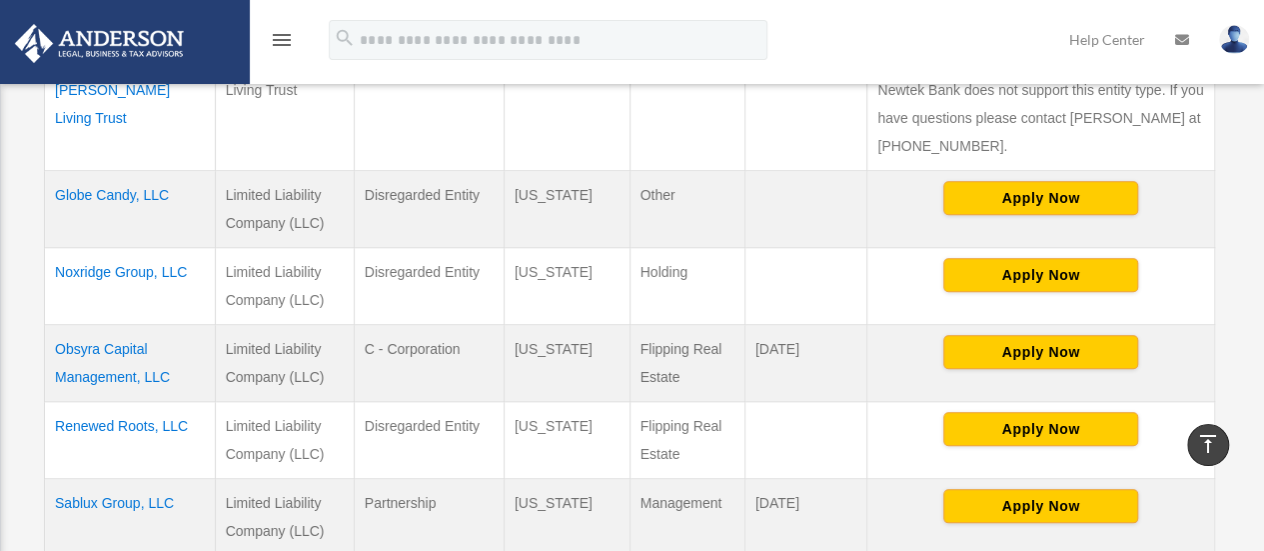
scroll to position [764, 0]
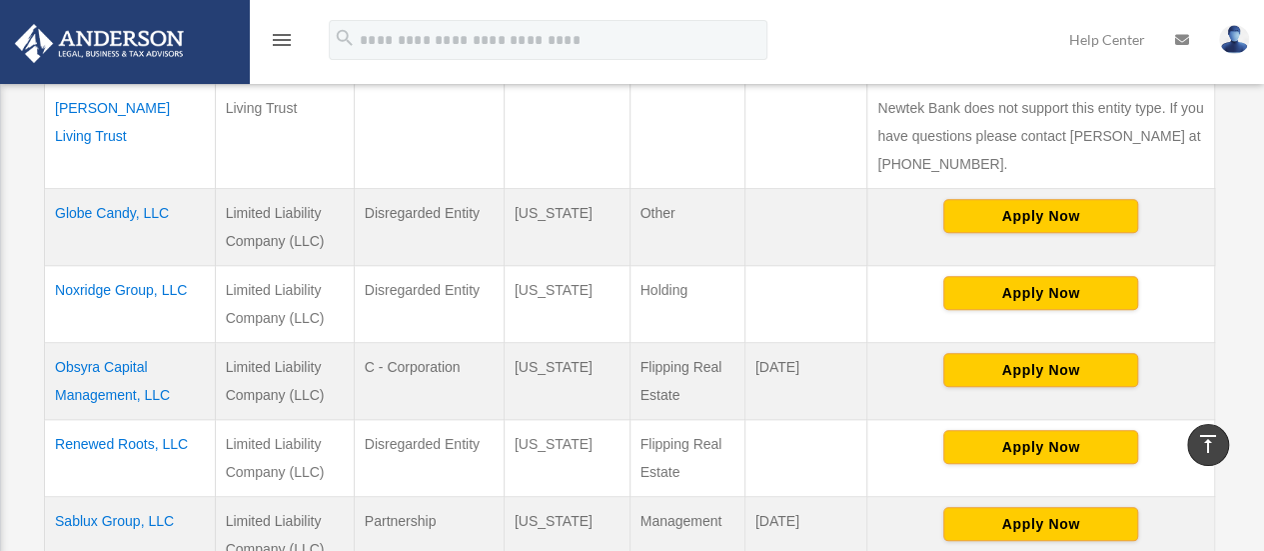
click at [120, 188] on td "Globe Candy, LLC" at bounding box center [130, 226] width 171 height 77
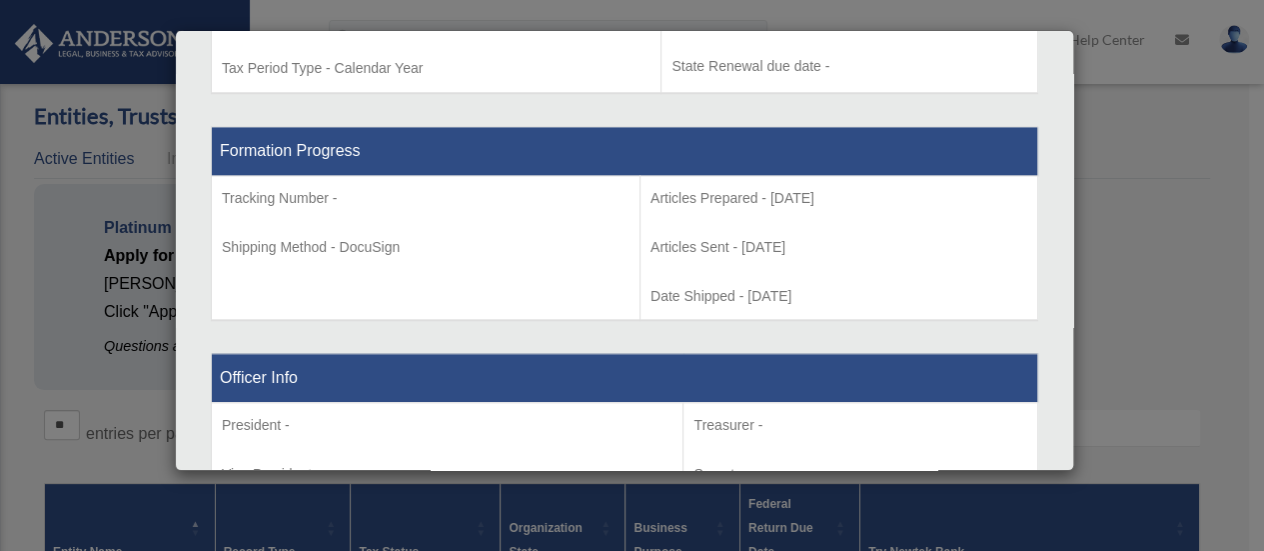
scroll to position [0, 0]
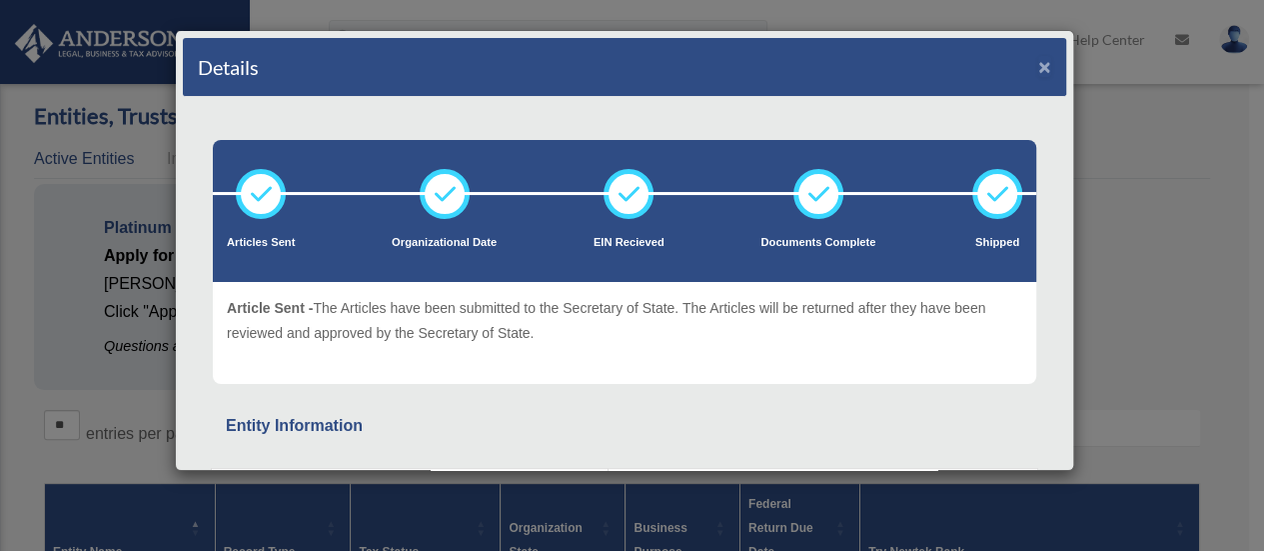
click at [1039, 65] on button "×" at bounding box center [1045, 66] width 13 height 21
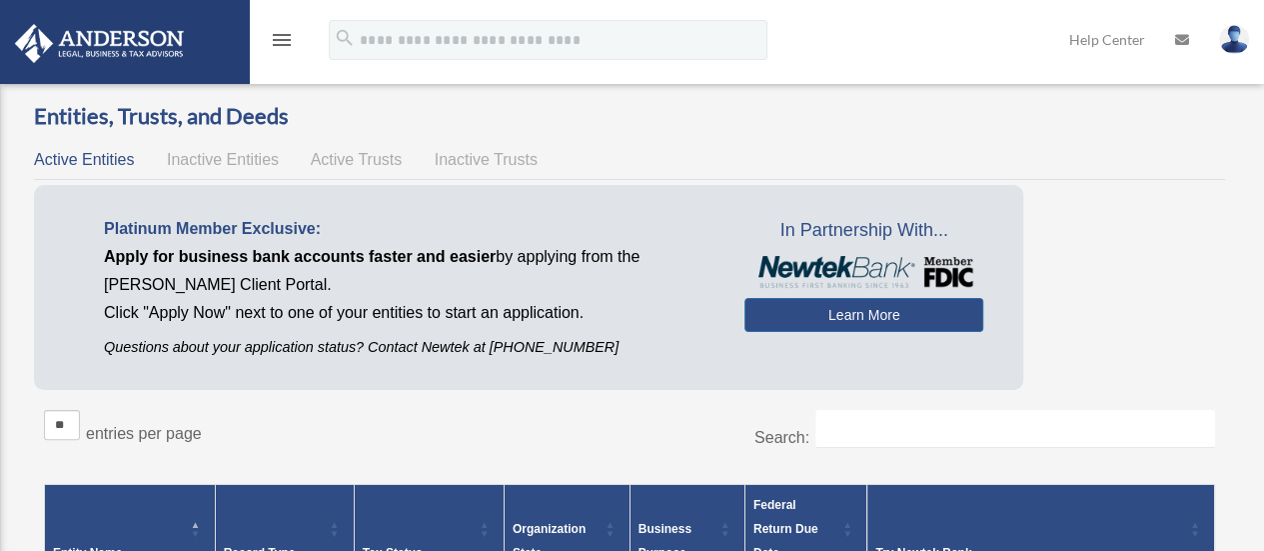
click at [94, 35] on img at bounding box center [99, 43] width 181 height 39
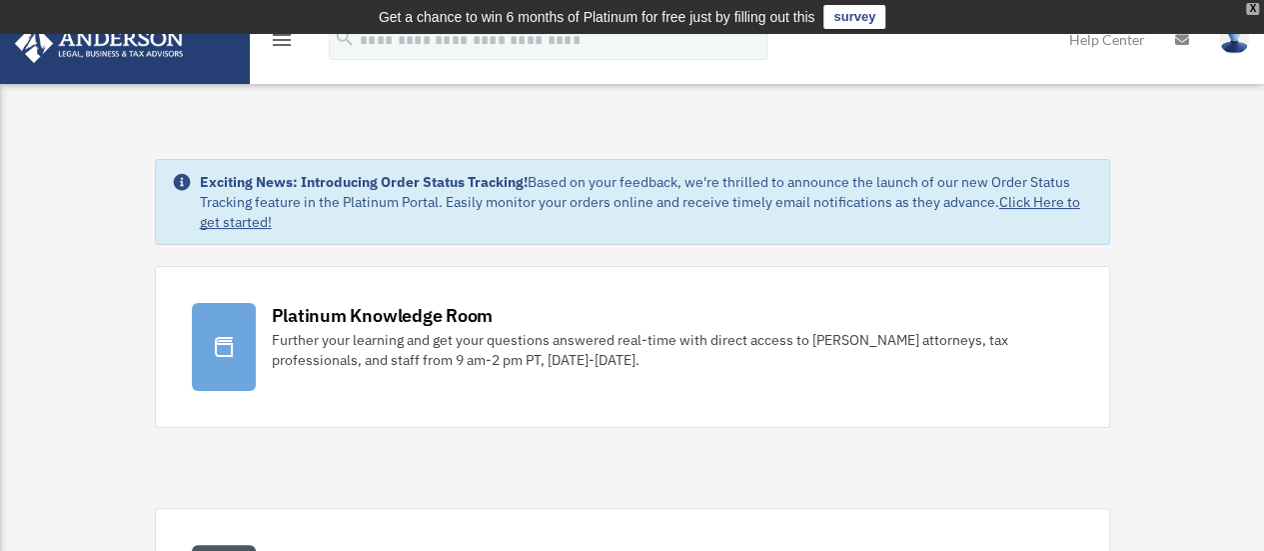
click at [1253, 11] on div "X" at bounding box center [1252, 9] width 13 height 12
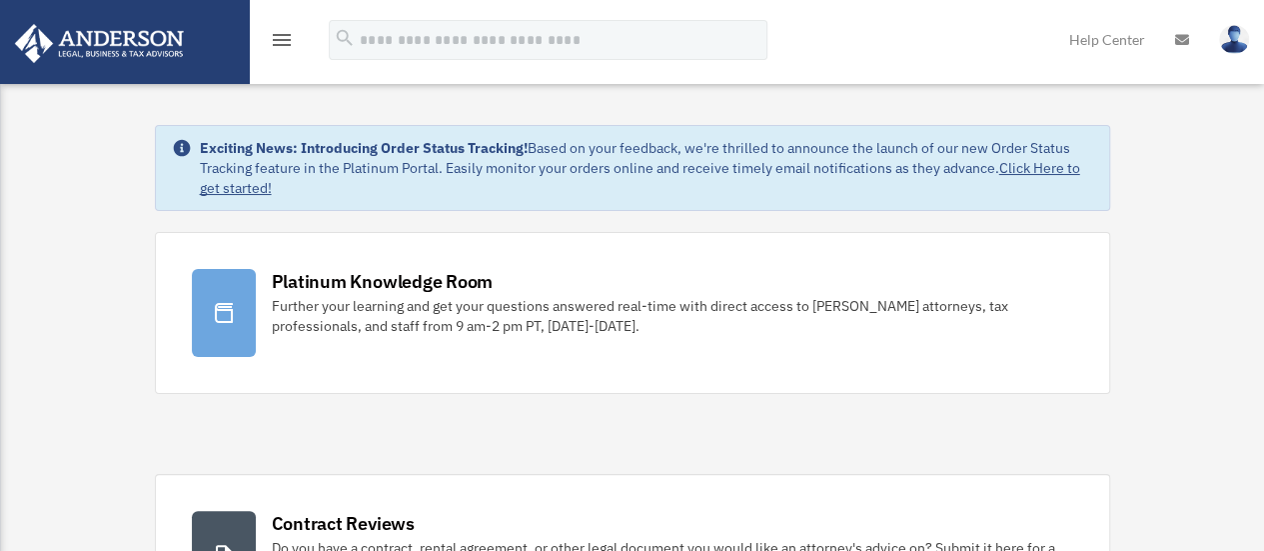
click at [276, 47] on icon "menu" at bounding box center [282, 40] width 24 height 24
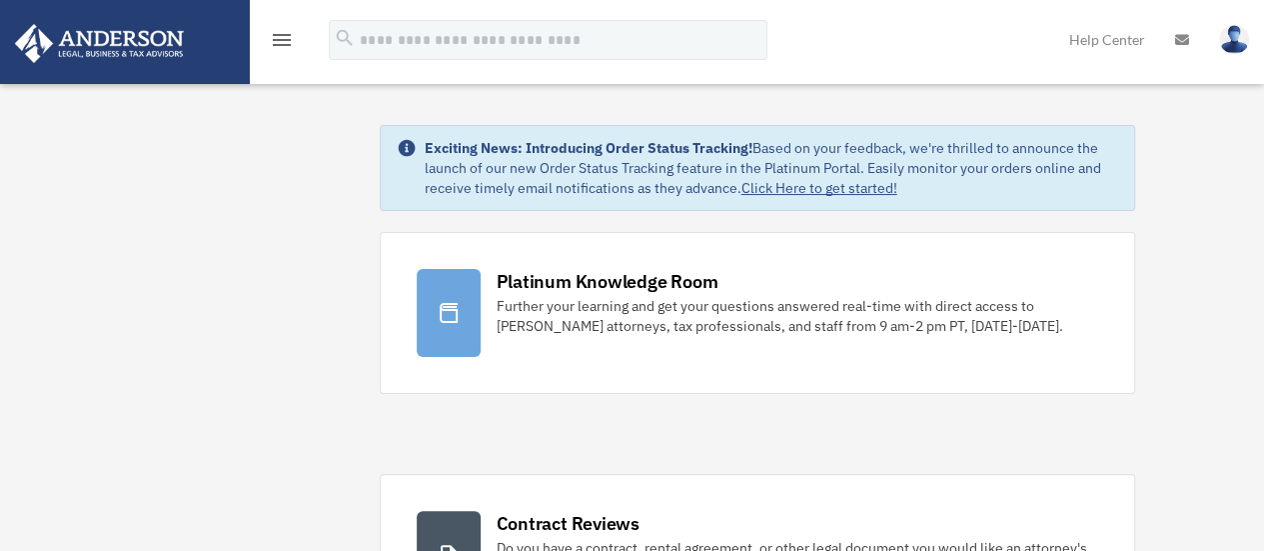
click at [134, 49] on img at bounding box center [99, 43] width 181 height 39
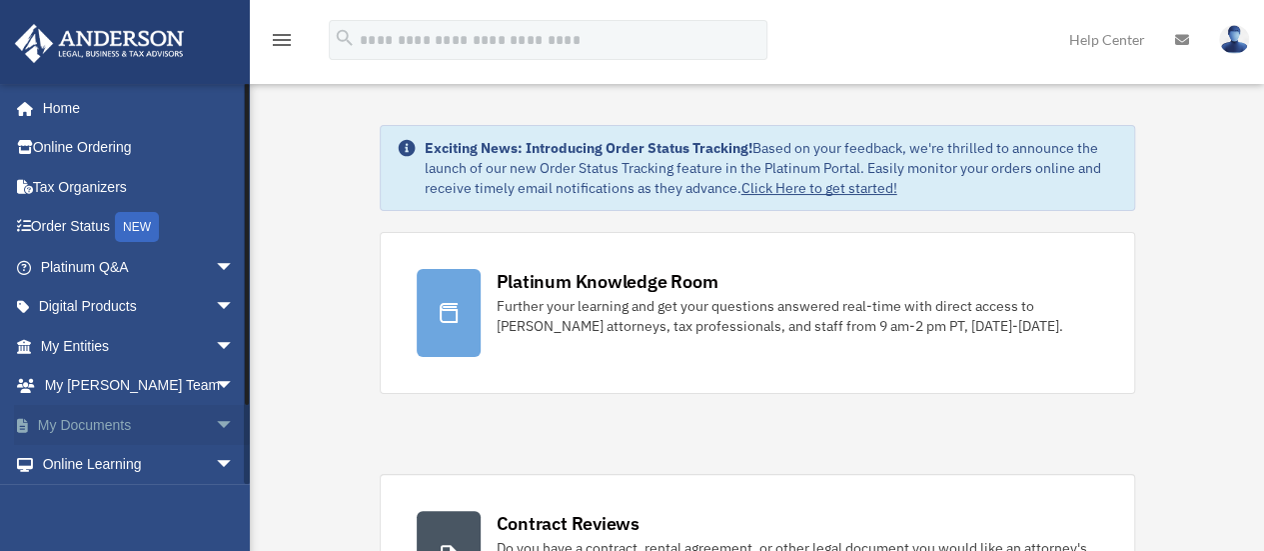
click at [102, 418] on link "My Documents arrow_drop_down" at bounding box center [139, 425] width 251 height 40
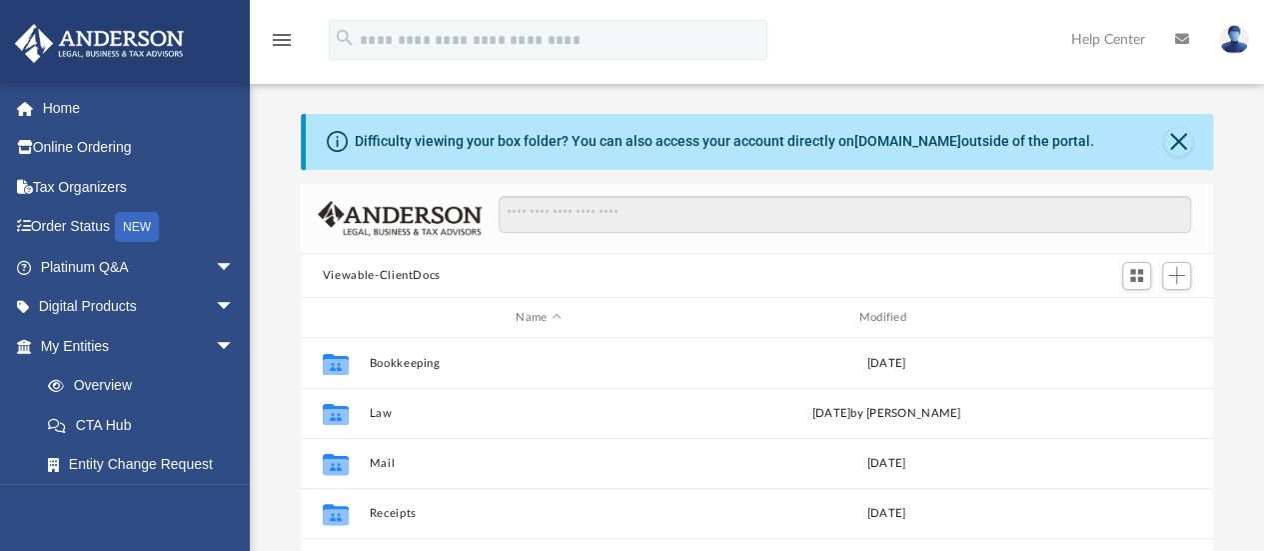
scroll to position [439, 898]
drag, startPoint x: 1269, startPoint y: 253, endPoint x: 1259, endPoint y: 221, distance: 33.5
click at [1259, 221] on div "Difficulty viewing your box folder? You can also access your account directly o…" at bounding box center [757, 433] width 1015 height 639
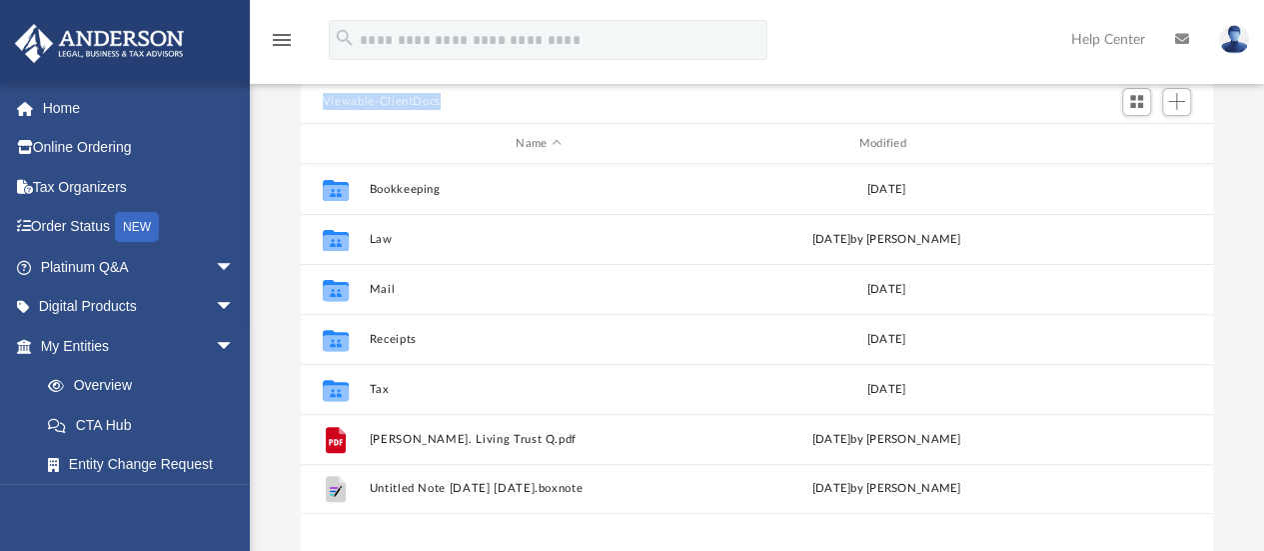
scroll to position [173, 0]
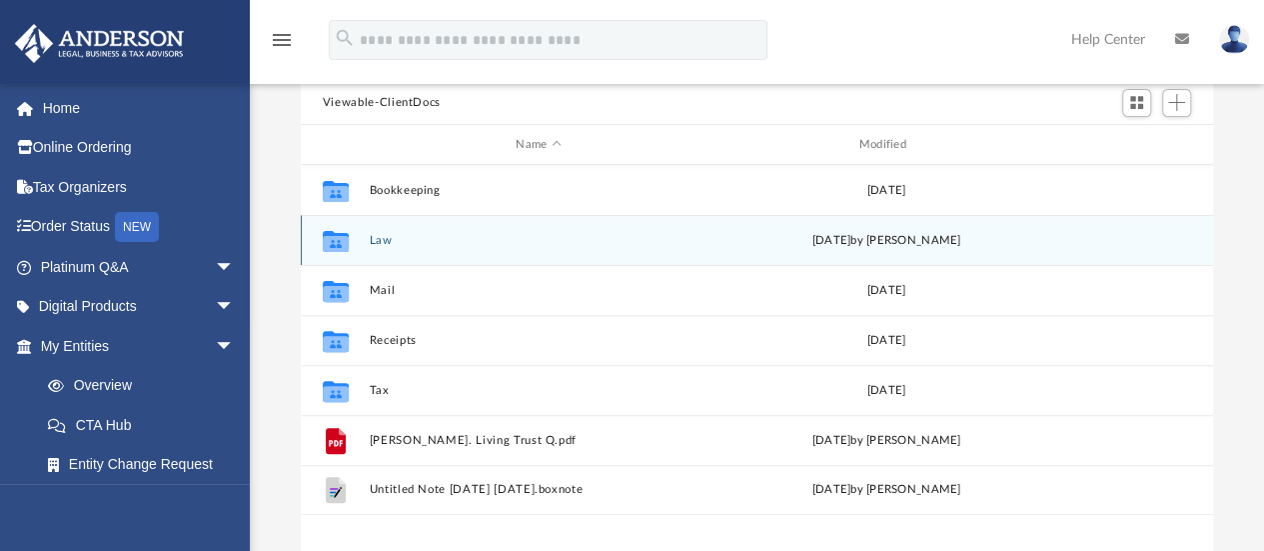
click at [368, 239] on div "Collaborated Folder Law [DATE] by [PERSON_NAME]" at bounding box center [757, 240] width 913 height 50
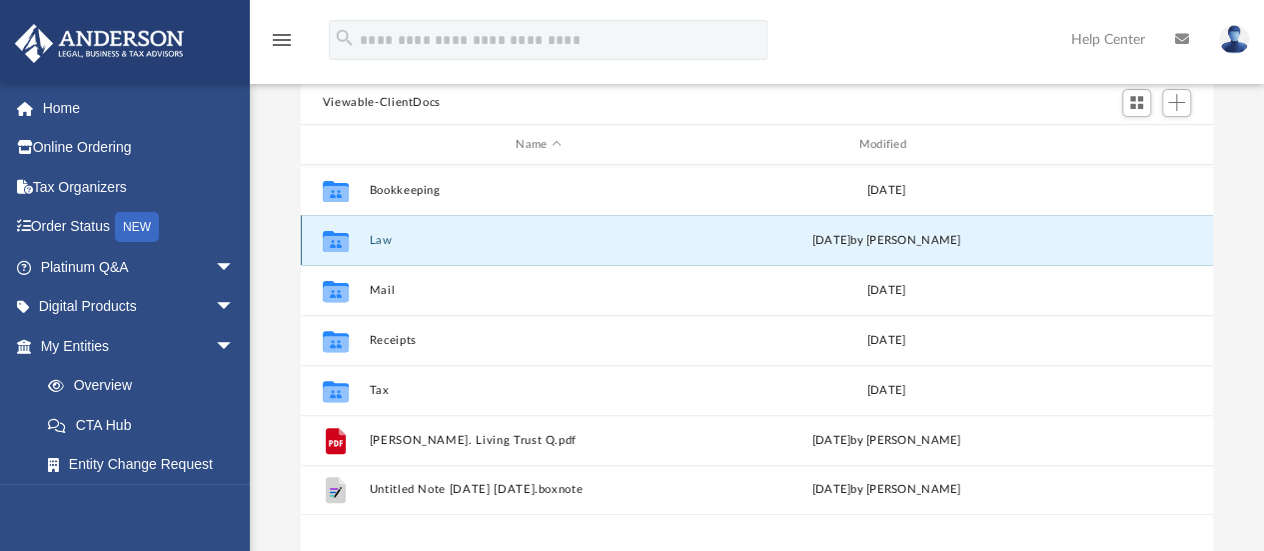
scroll to position [439, 898]
click at [741, 236] on div "yesterday by Caleb Nichols" at bounding box center [886, 241] width 339 height 18
click at [376, 239] on button "Law" at bounding box center [538, 240] width 339 height 13
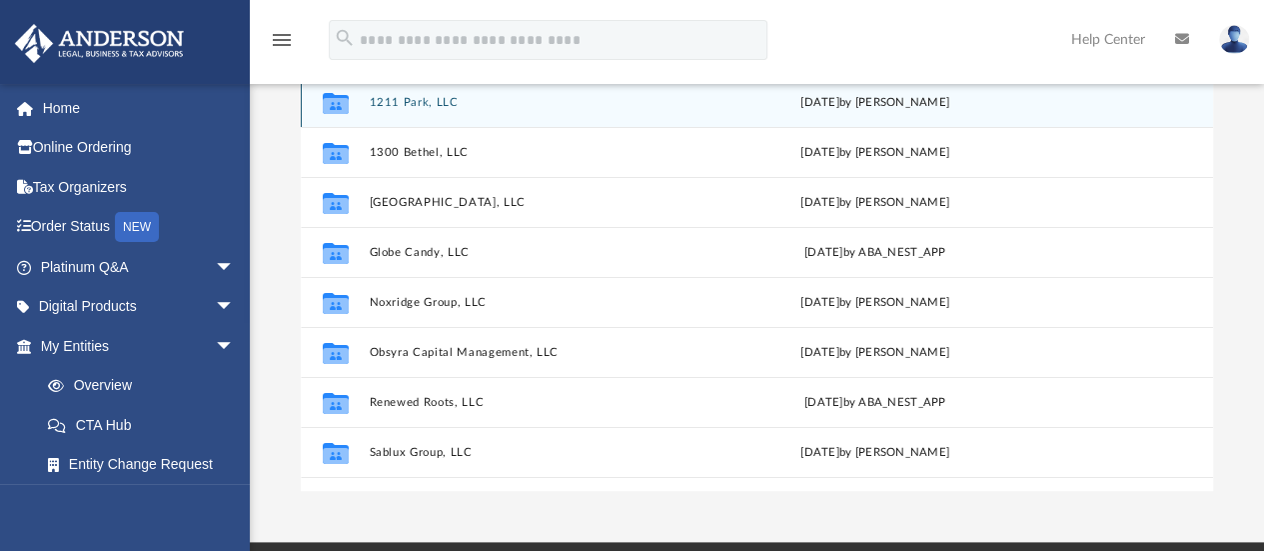
scroll to position [259, 0]
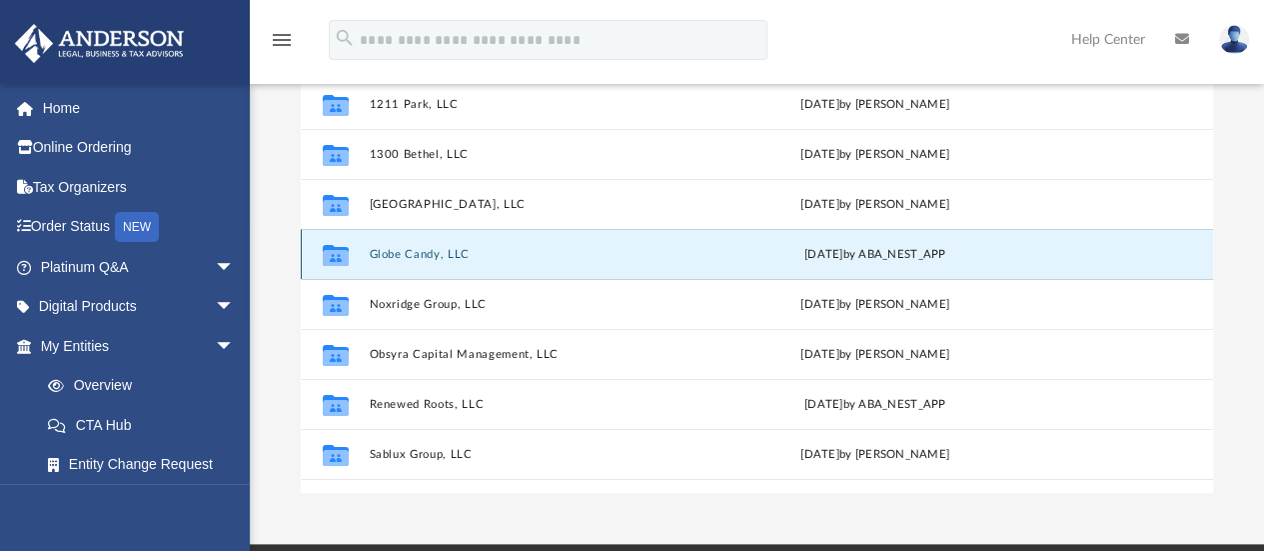
click at [421, 257] on button "Globe Candy, LLC" at bounding box center [535, 254] width 332 height 13
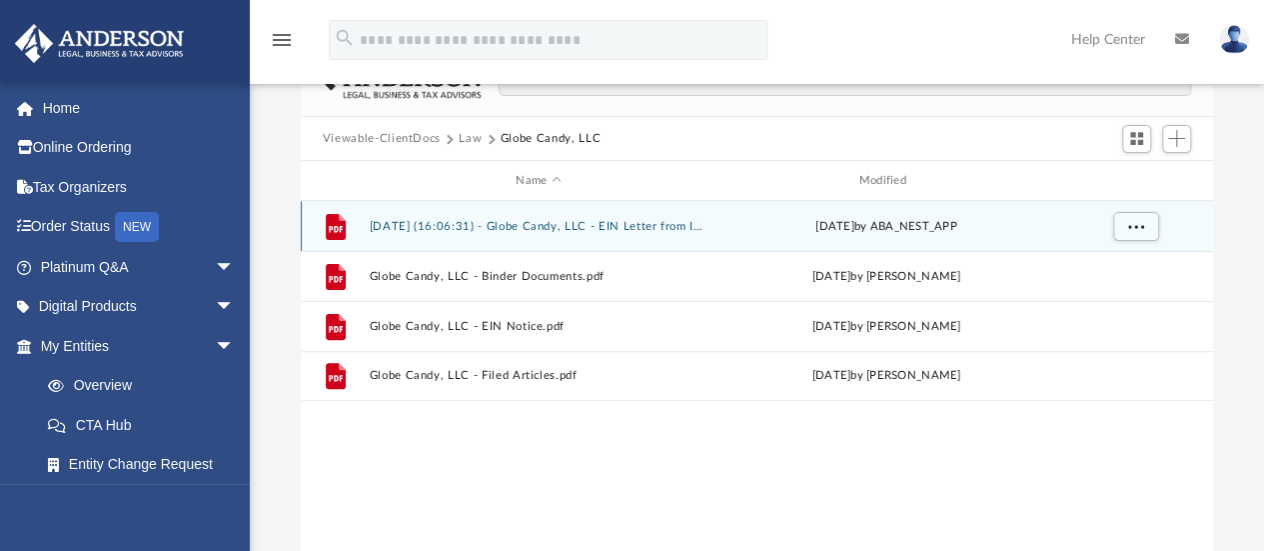
scroll to position [86, 0]
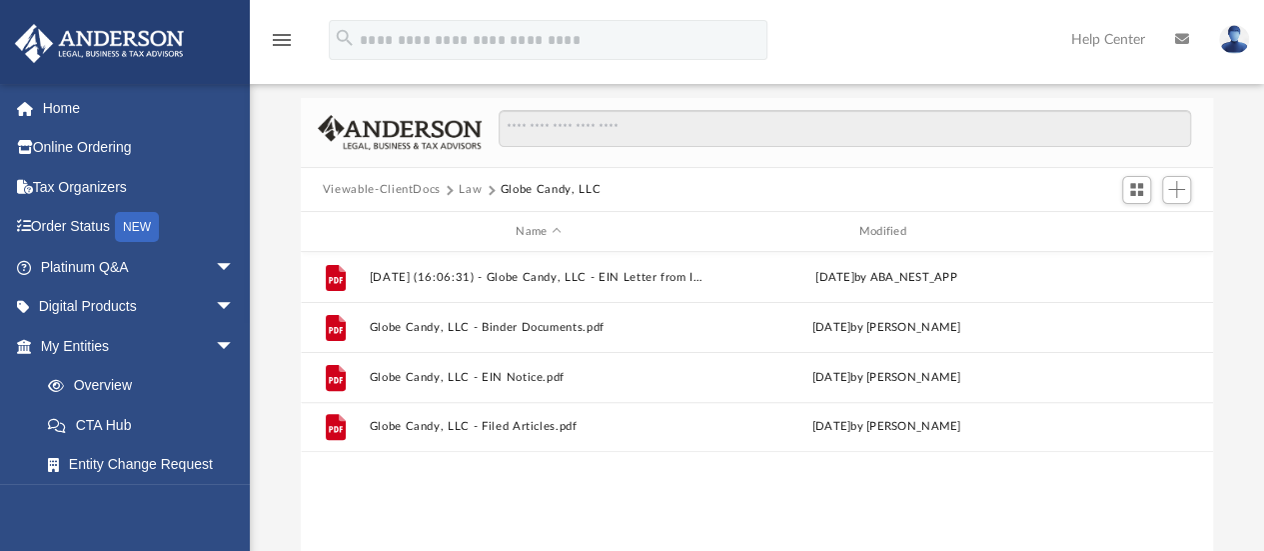
click at [408, 185] on button "Viewable-ClientDocs" at bounding box center [382, 190] width 118 height 18
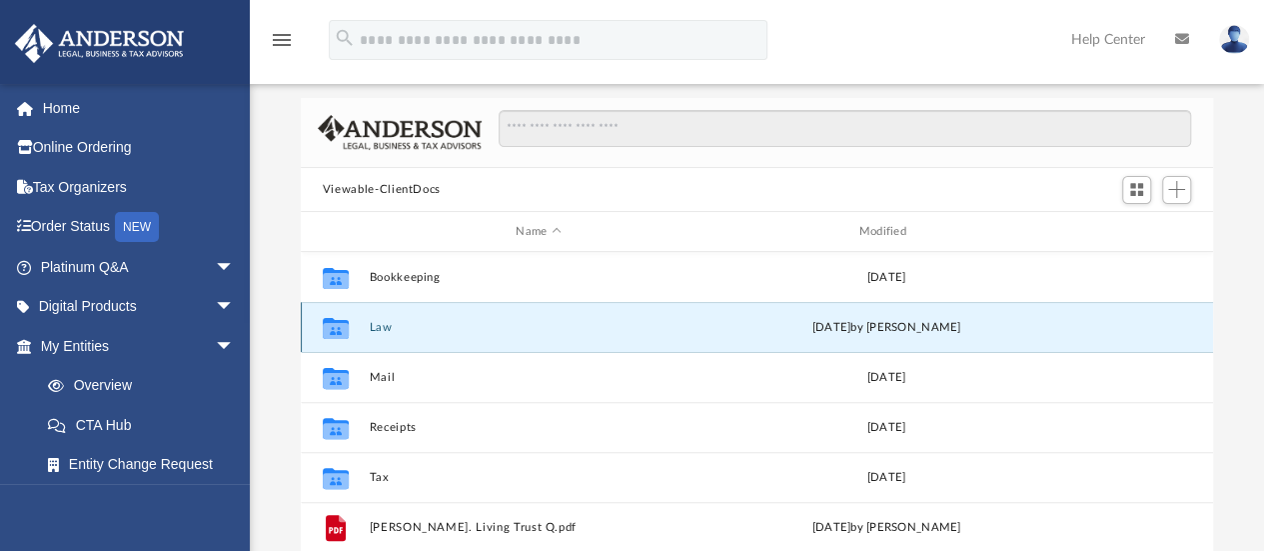
click at [380, 331] on button "Law" at bounding box center [538, 327] width 339 height 13
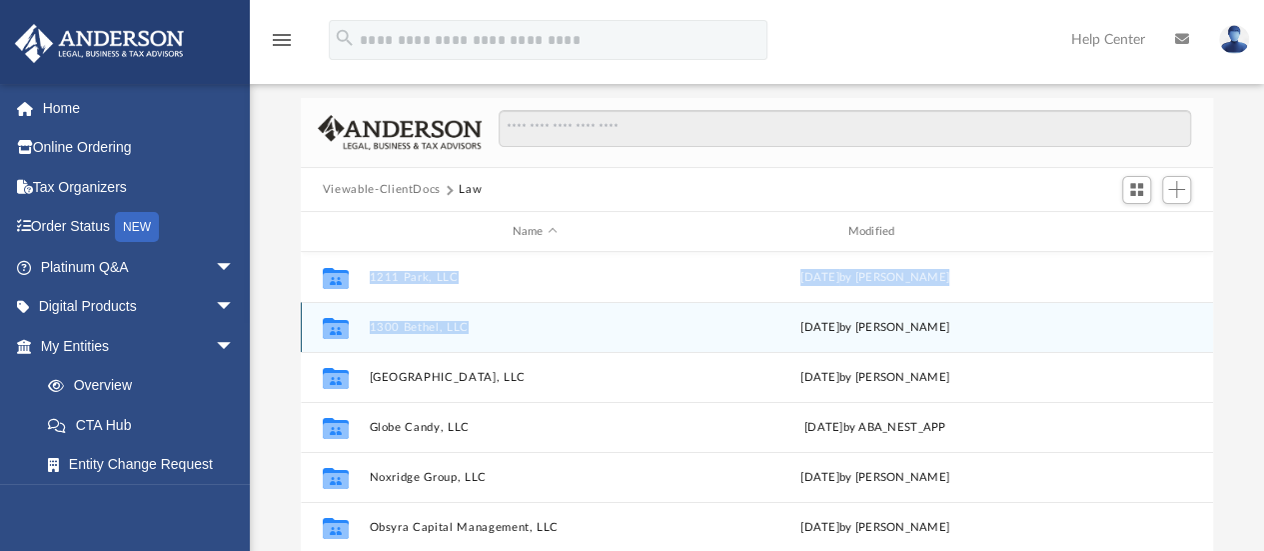
drag, startPoint x: 1268, startPoint y: 290, endPoint x: 1261, endPoint y: 252, distance: 38.6
click at [1261, 252] on div "Difficulty viewing your box folder? You can also access your account directly o…" at bounding box center [757, 347] width 1015 height 639
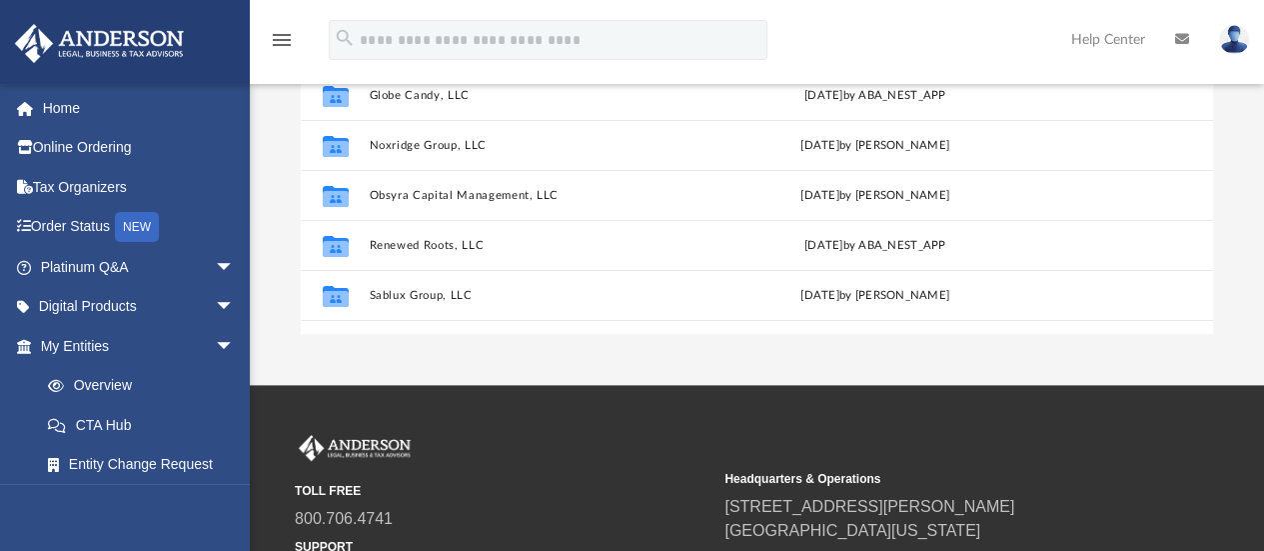
scroll to position [382, 0]
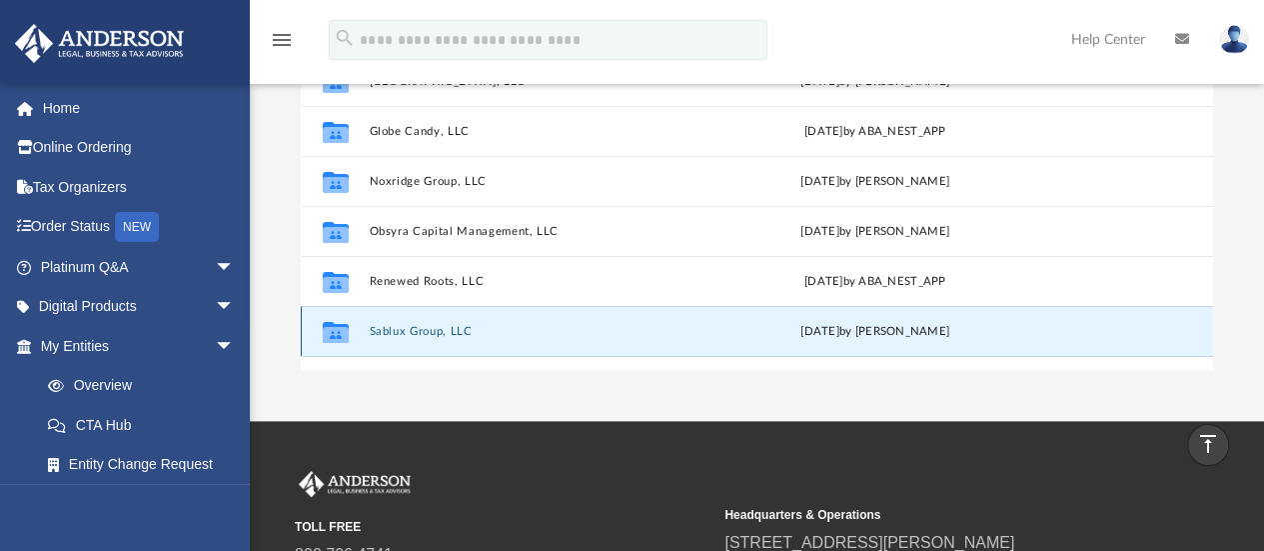
click at [389, 331] on button "Sablux Group, LLC" at bounding box center [535, 331] width 332 height 13
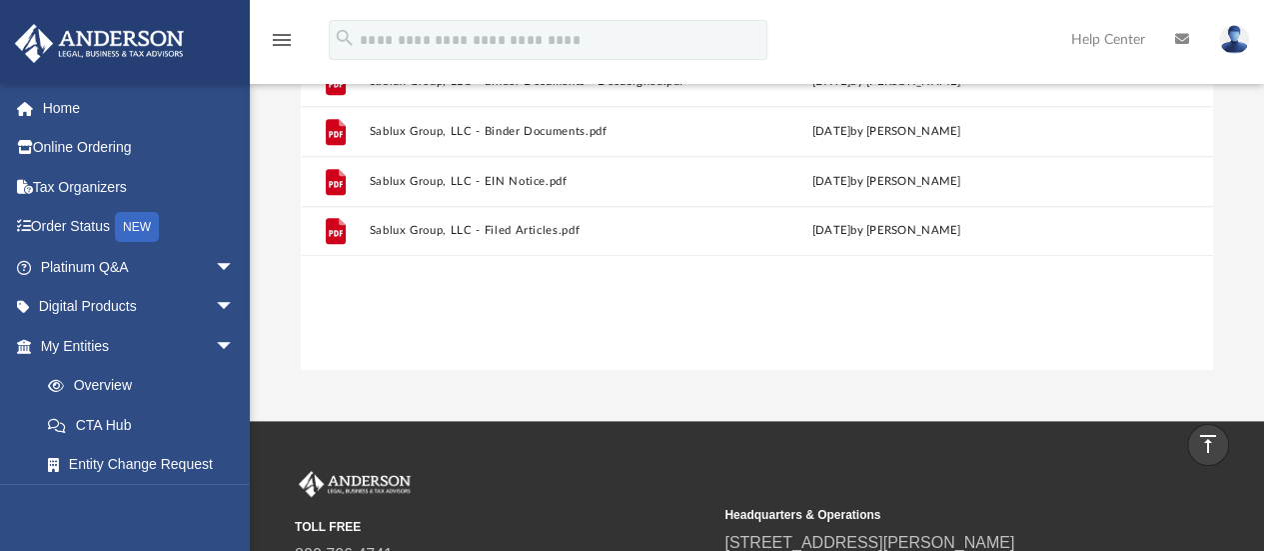
scroll to position [338, 0]
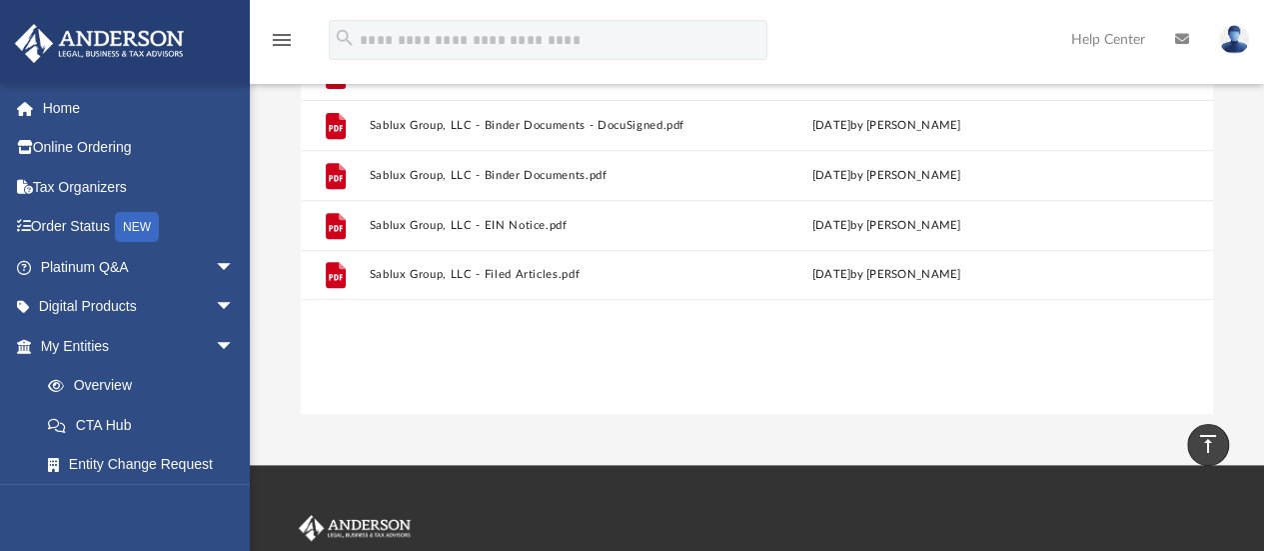
click at [389, 331] on div "Collaborated Folder Minutes-Resolutions Mon Jul 28 2025 by Nikki Llagas File 20…" at bounding box center [757, 207] width 913 height 415
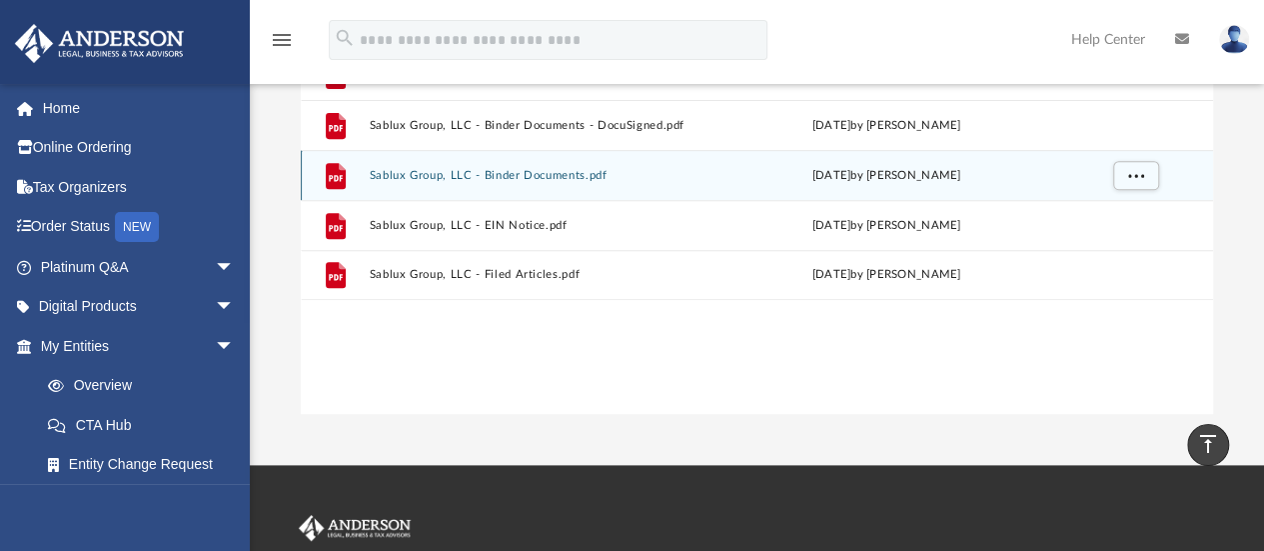
click at [418, 182] on div "File Sablux Group, LLC - Binder Documents.pdf Thu Jul 10 2025 by Caleb Nichols" at bounding box center [757, 175] width 913 height 50
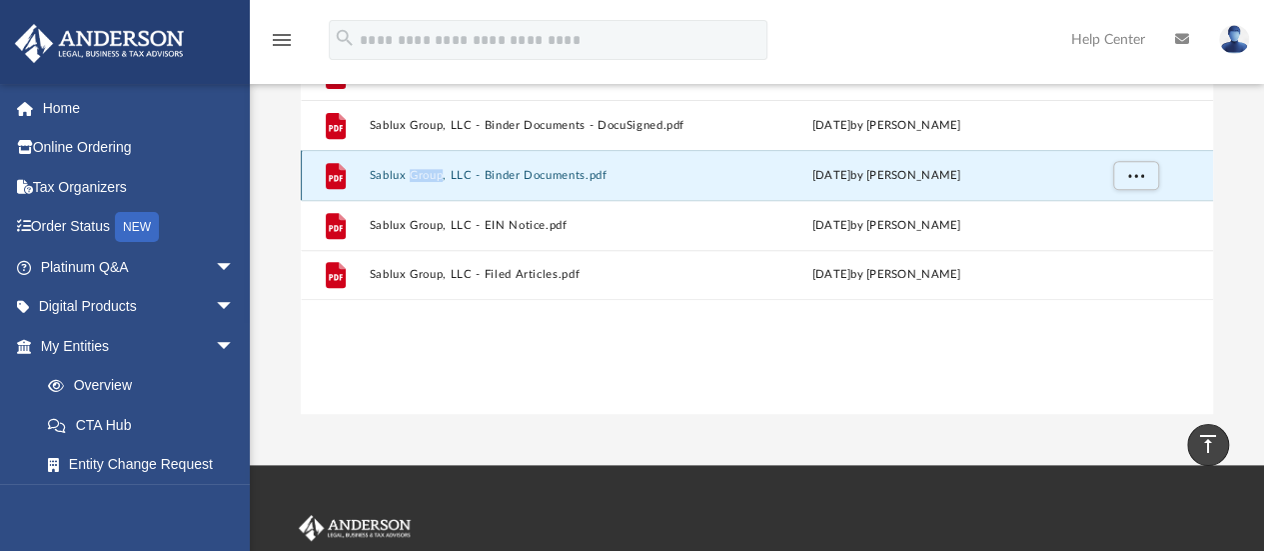
click at [418, 182] on div "File Sablux Group, LLC - Binder Documents.pdf Thu Jul 10 2025 by Caleb Nichols" at bounding box center [757, 175] width 913 height 50
click at [346, 177] on icon "File" at bounding box center [336, 176] width 32 height 32
click at [396, 183] on div "File Sablux Group, LLC - Binder Documents.pdf Thu Jul 10 2025 by Caleb Nichols" at bounding box center [757, 175] width 913 height 50
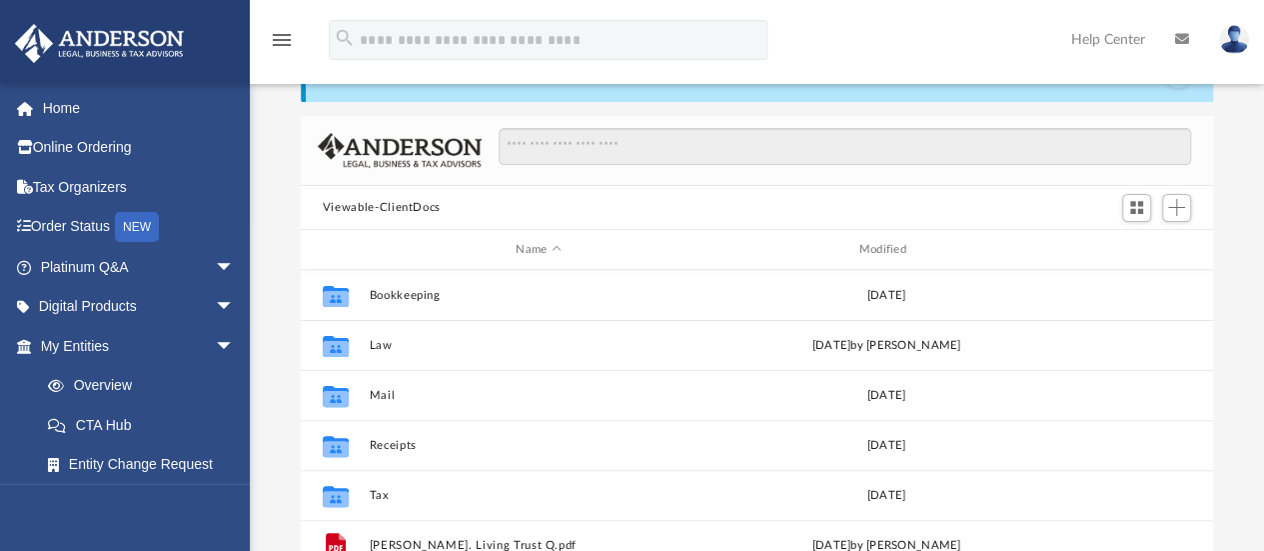
scroll to position [43, 0]
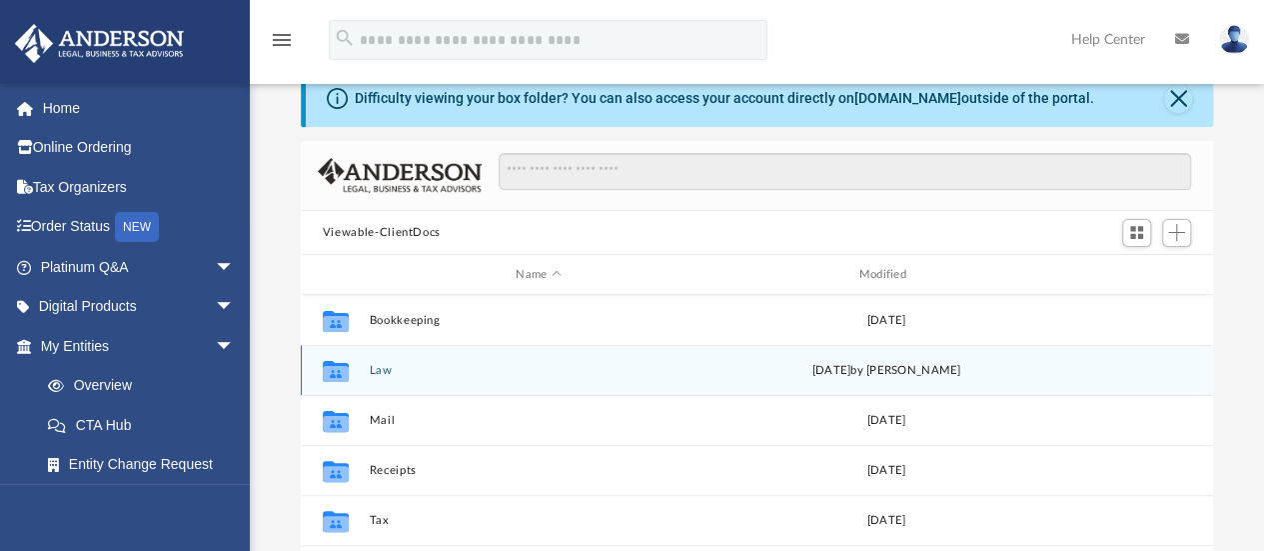
click at [349, 373] on icon "Collaborated Folder" at bounding box center [336, 371] width 32 height 32
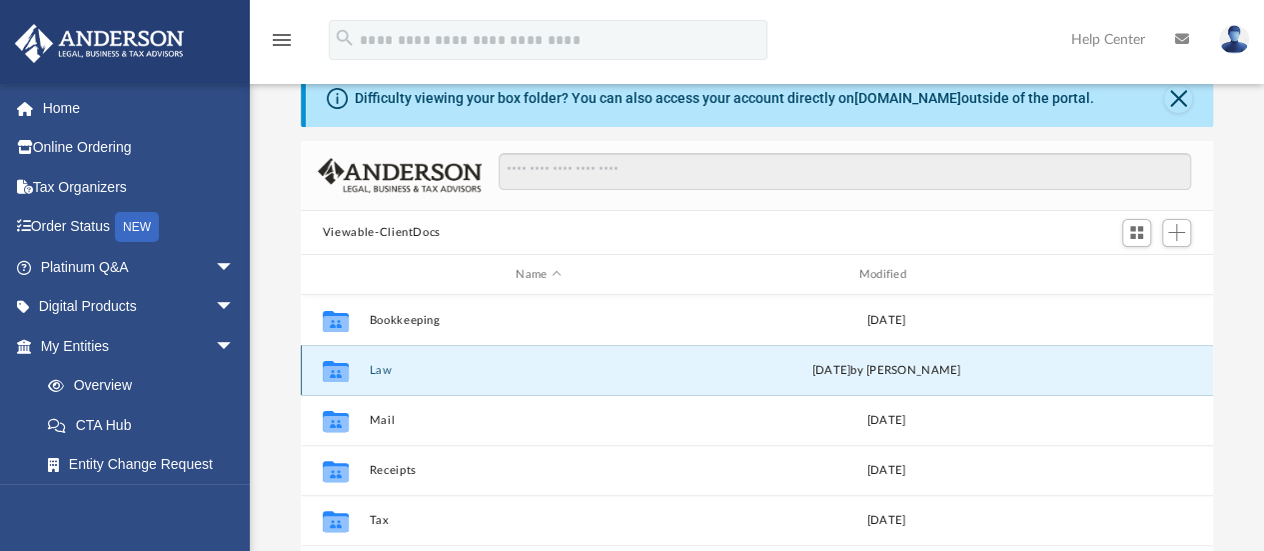
click at [380, 375] on button "Law" at bounding box center [538, 370] width 339 height 13
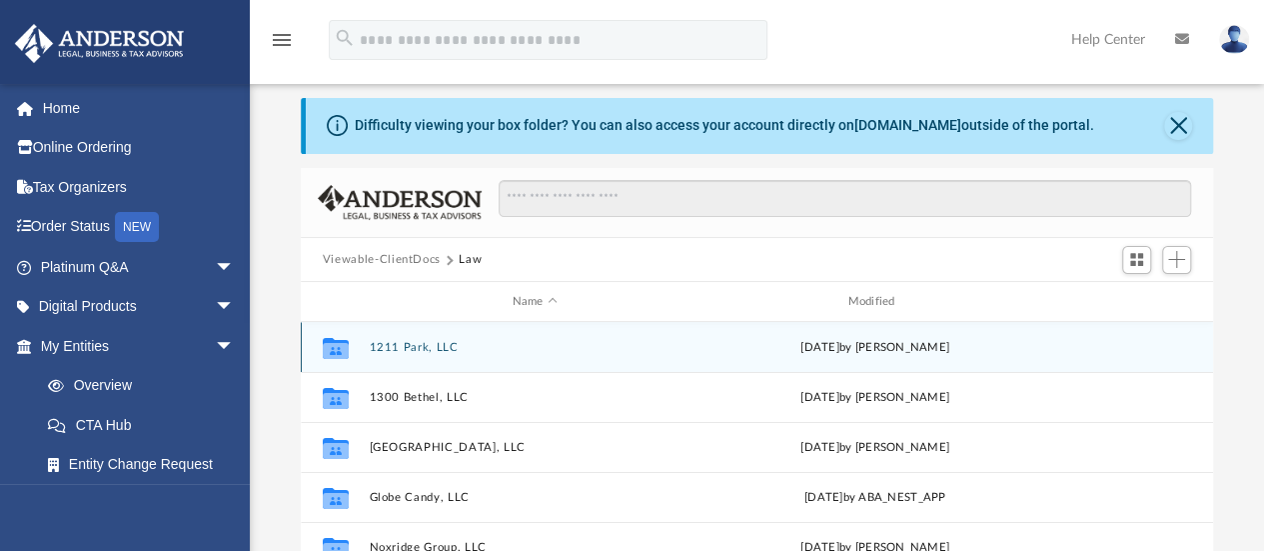
scroll to position [0, 0]
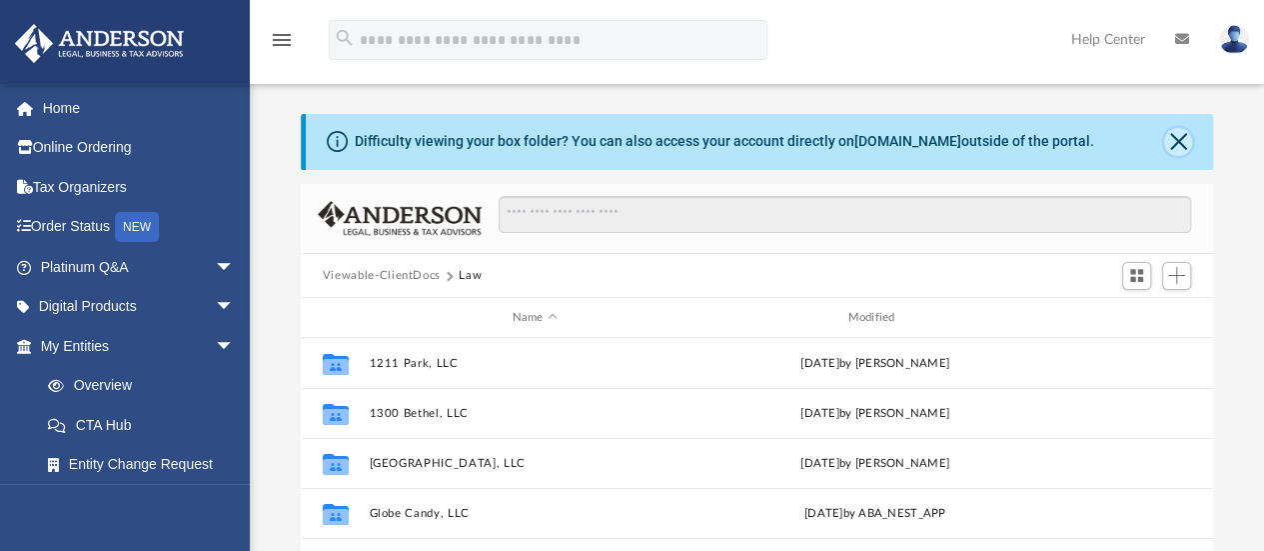
click at [1187, 140] on button "Close" at bounding box center [1178, 142] width 28 height 28
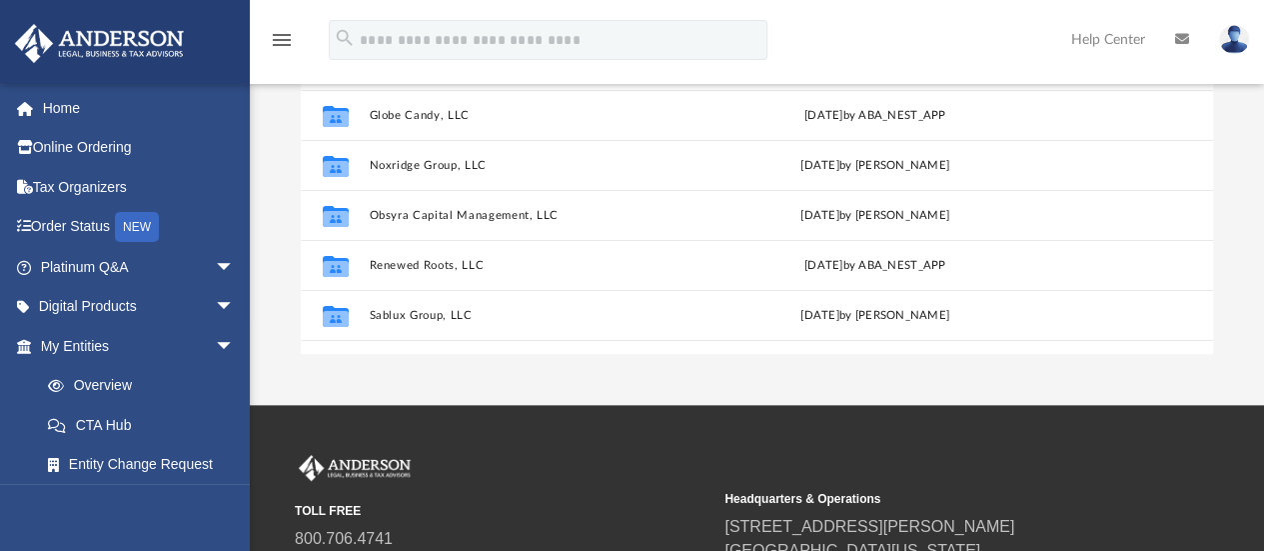
scroll to position [339, 0]
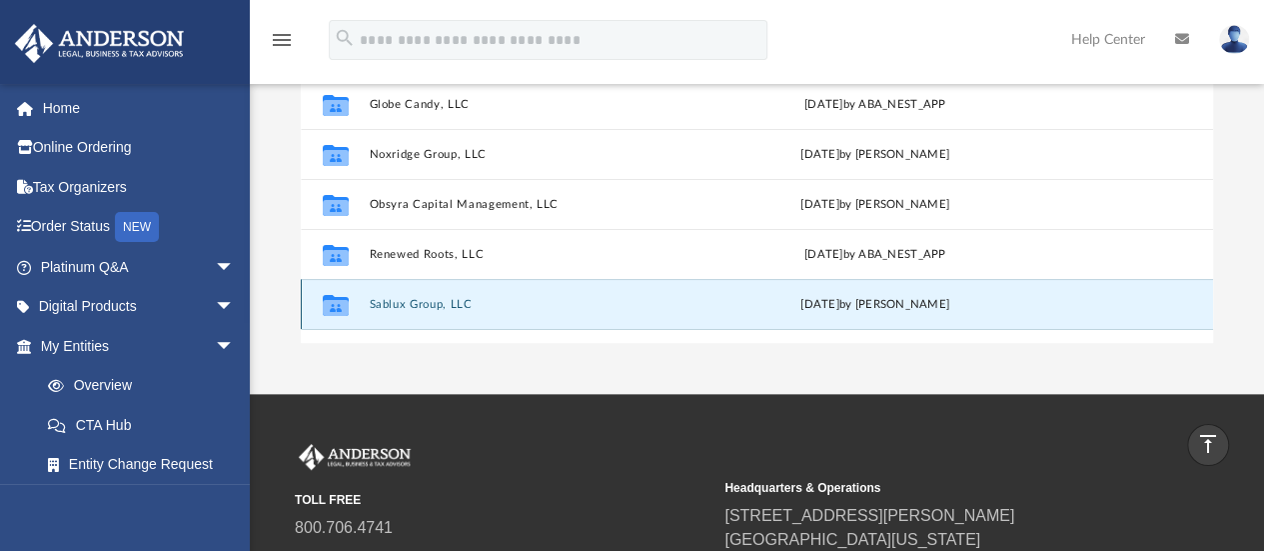
click at [430, 310] on button "Sablux Group, LLC" at bounding box center [535, 304] width 332 height 13
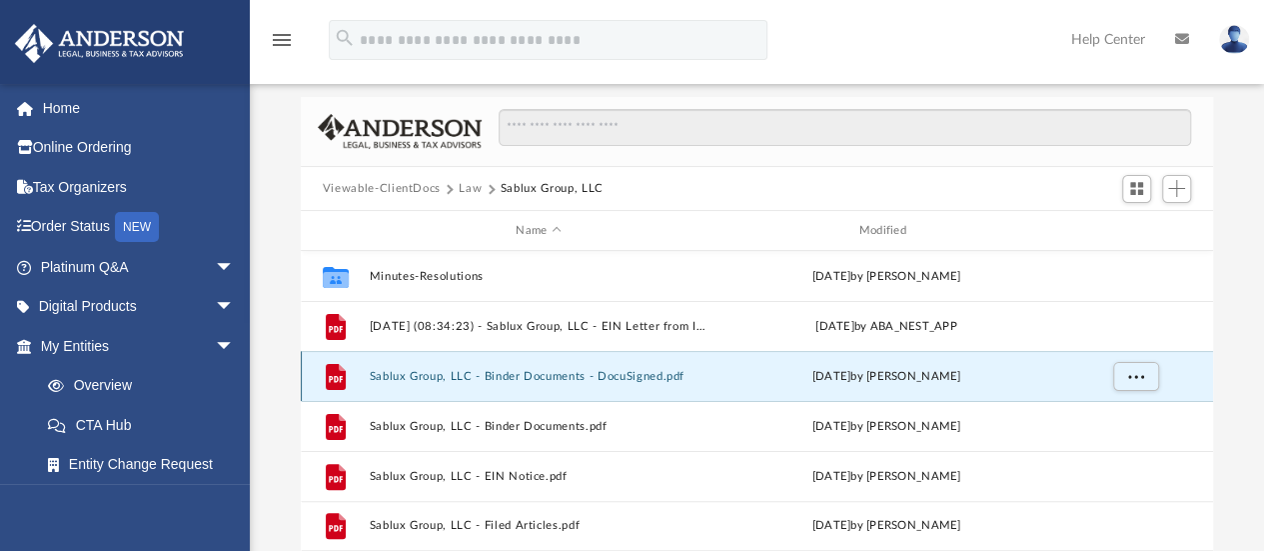
click at [503, 370] on button "Sablux Group, LLC - Binder Documents - DocuSigned.pdf" at bounding box center [538, 376] width 339 height 13
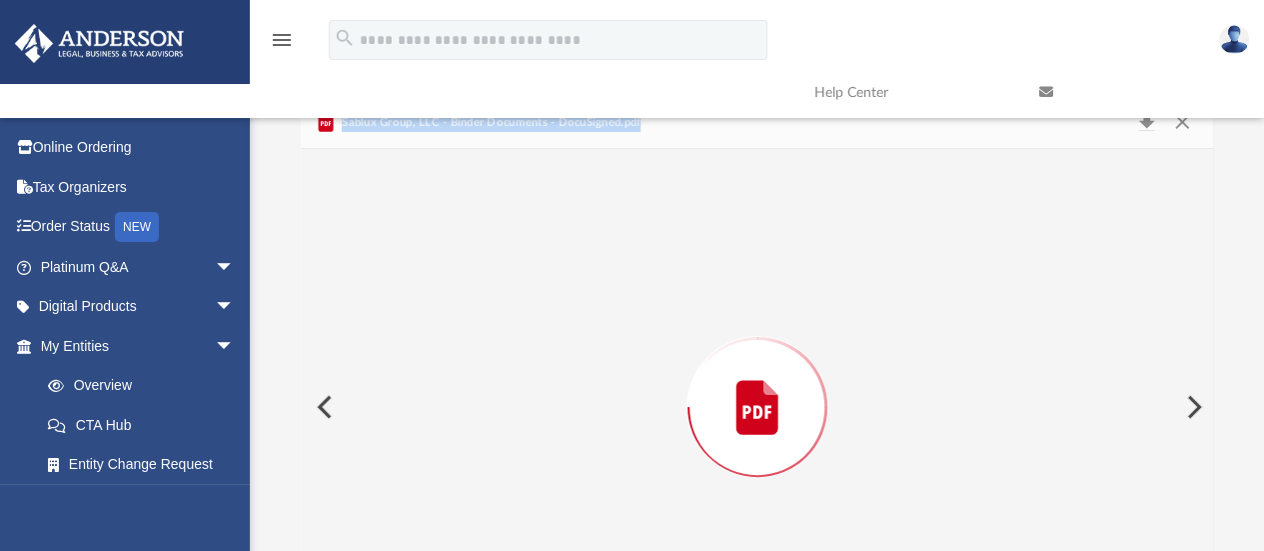
scroll to position [113, 0]
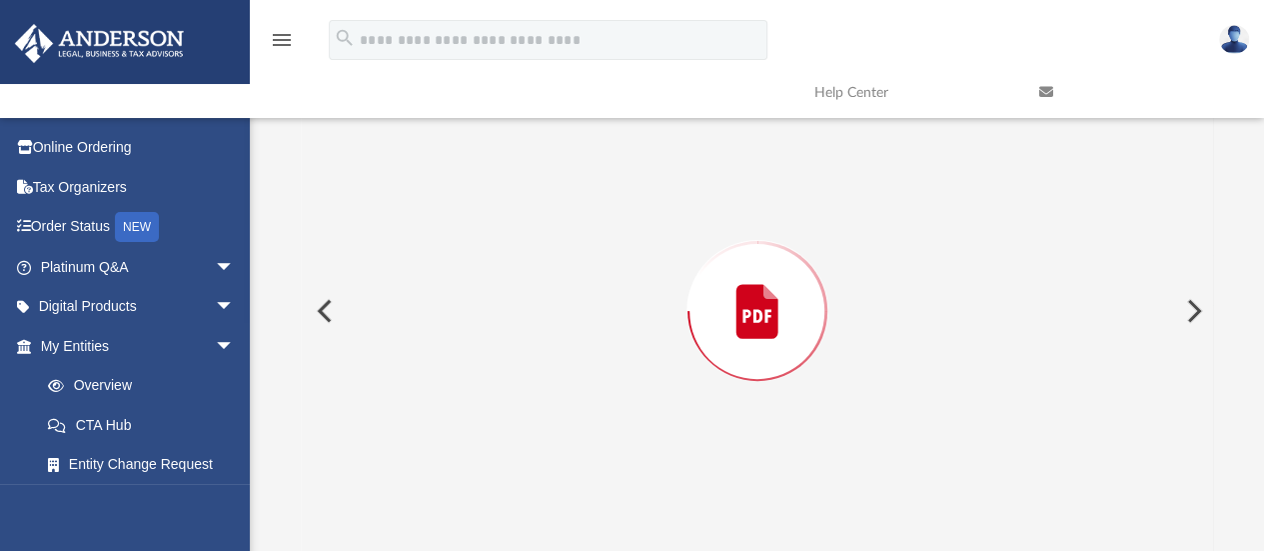
click at [503, 370] on div "Preview" at bounding box center [758, 311] width 914 height 516
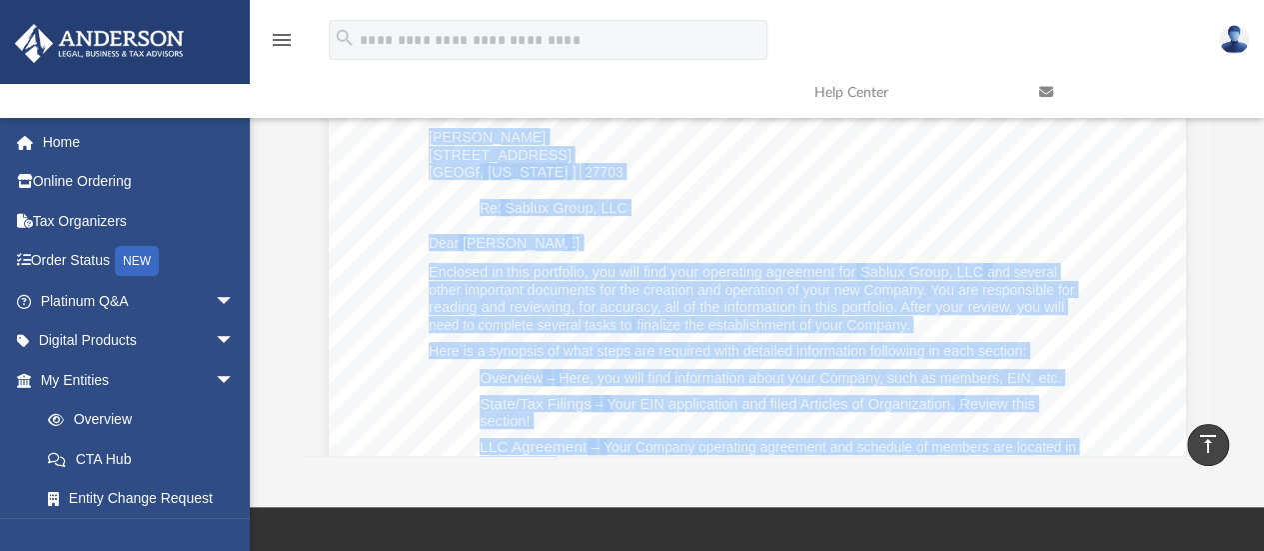
scroll to position [192, 0]
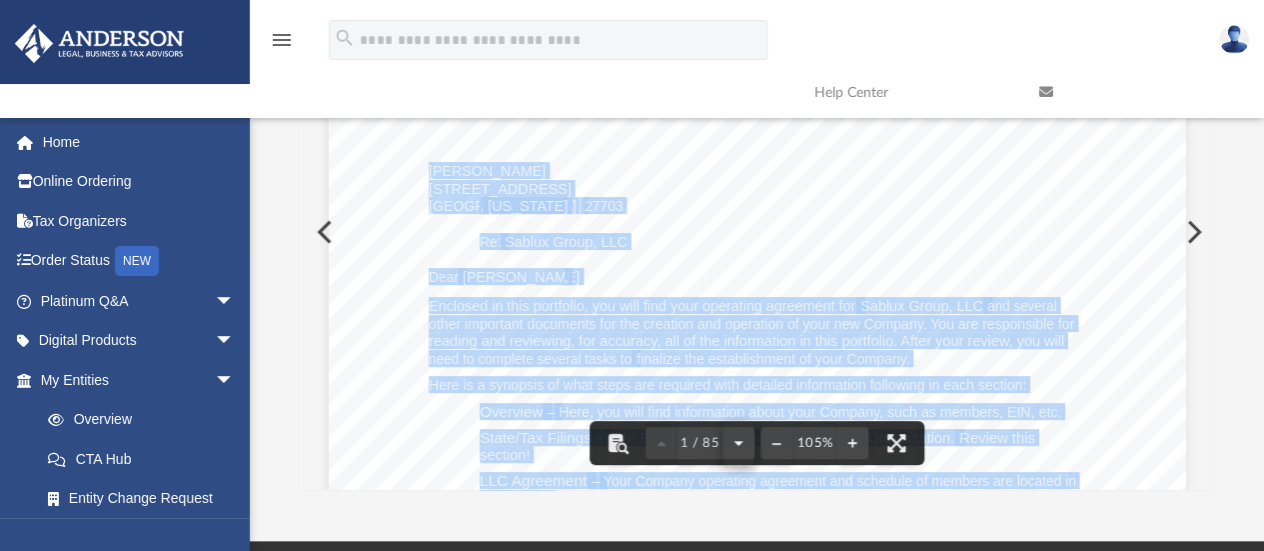
click at [738, 442] on button "File preview" at bounding box center [739, 443] width 32 height 44
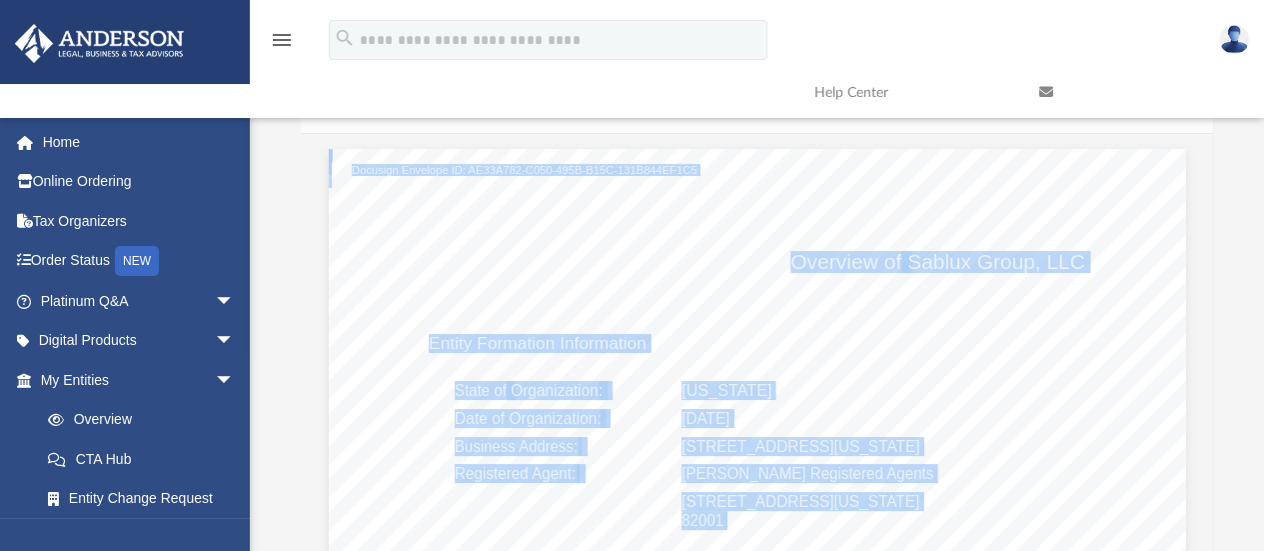
scroll to position [0, 0]
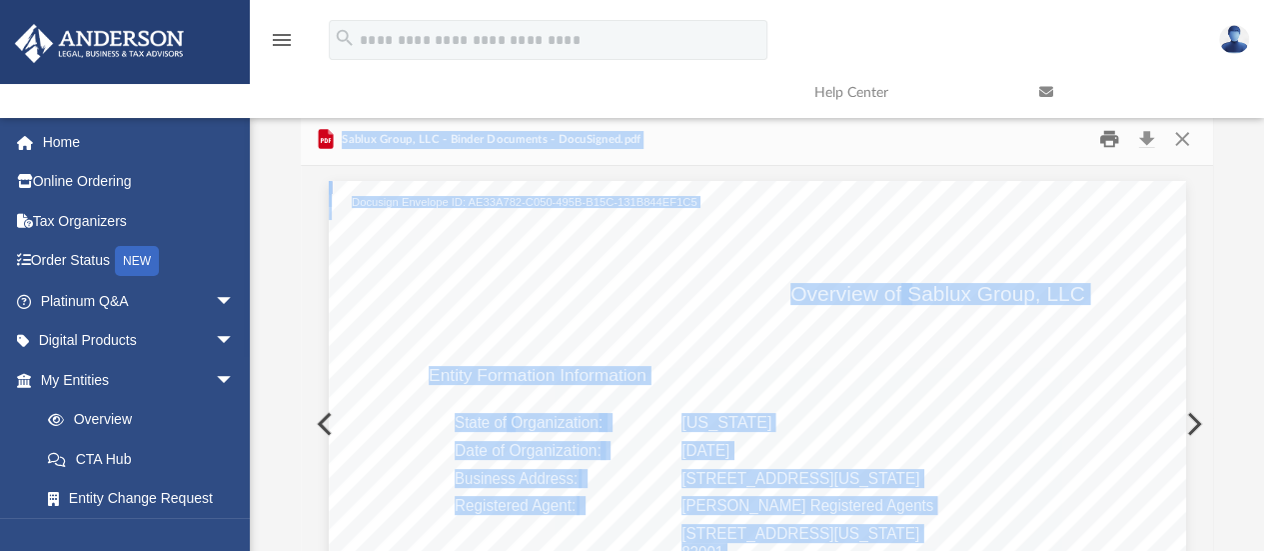
click at [1107, 141] on button "Print" at bounding box center [1109, 139] width 40 height 31
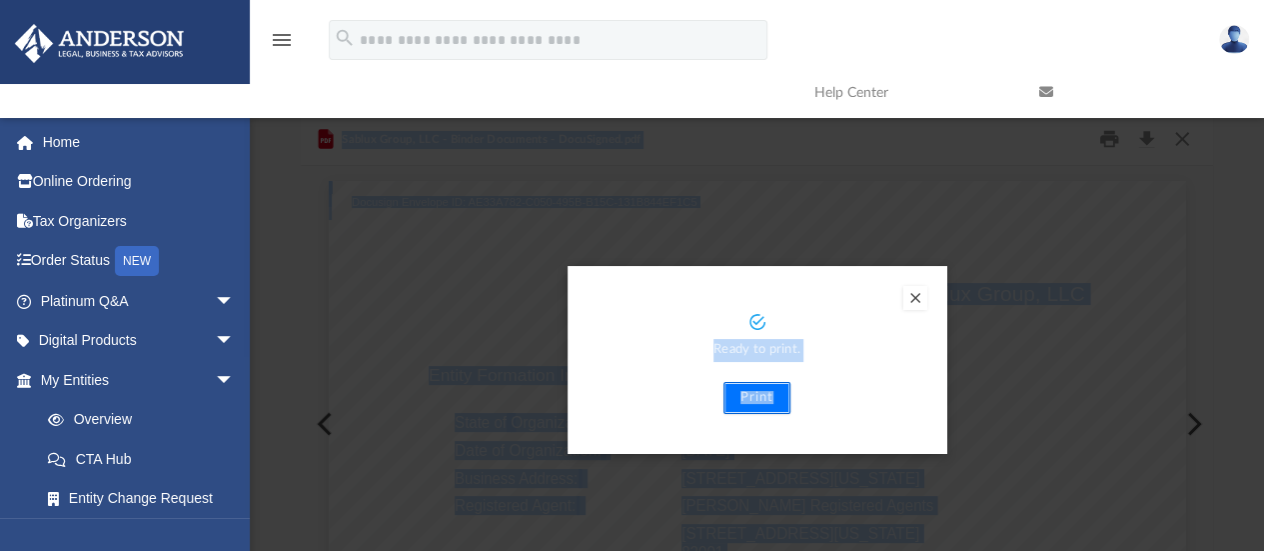
click at [785, 398] on button "Print" at bounding box center [757, 398] width 67 height 32
